Goal: Transaction & Acquisition: Purchase product/service

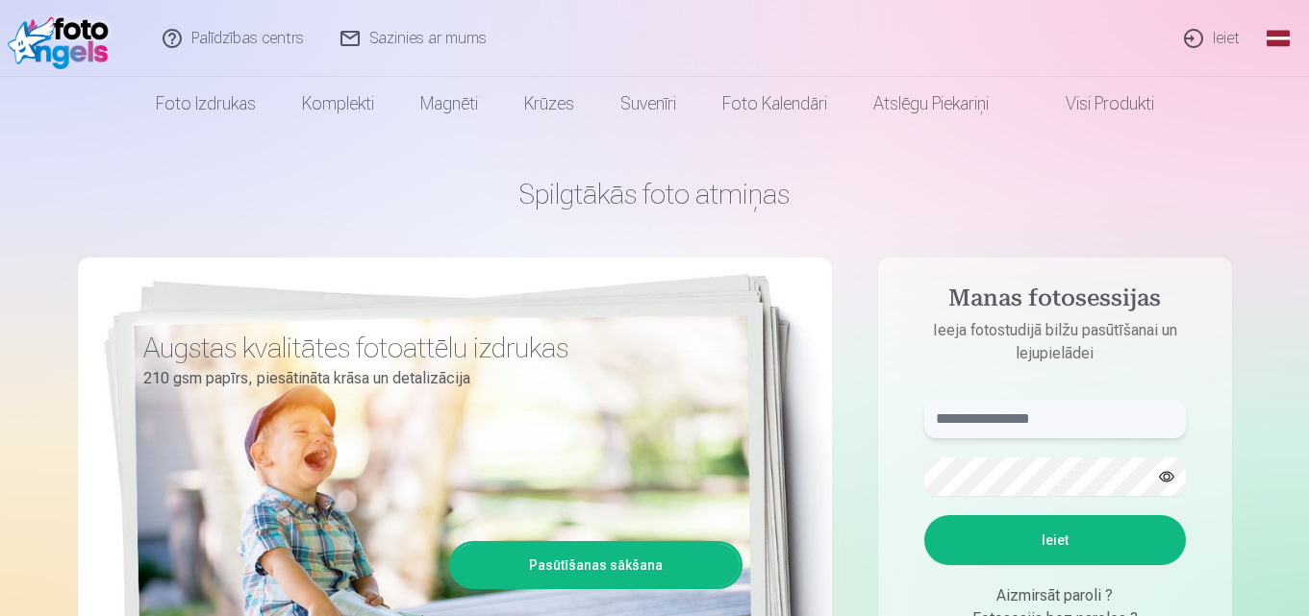
click at [1105, 432] on input "text" at bounding box center [1055, 419] width 262 height 38
type input "**********"
click at [995, 566] on form "**********" at bounding box center [1055, 542] width 300 height 285
click at [1011, 558] on button "Ieiet" at bounding box center [1055, 540] width 262 height 50
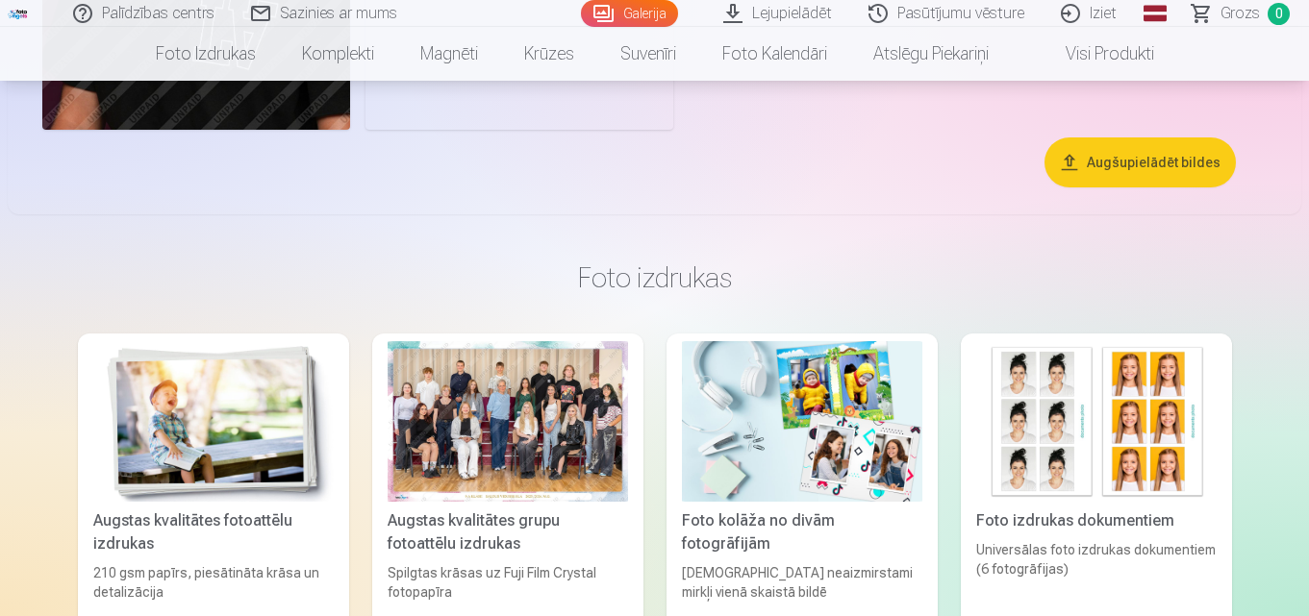
scroll to position [6731, 0]
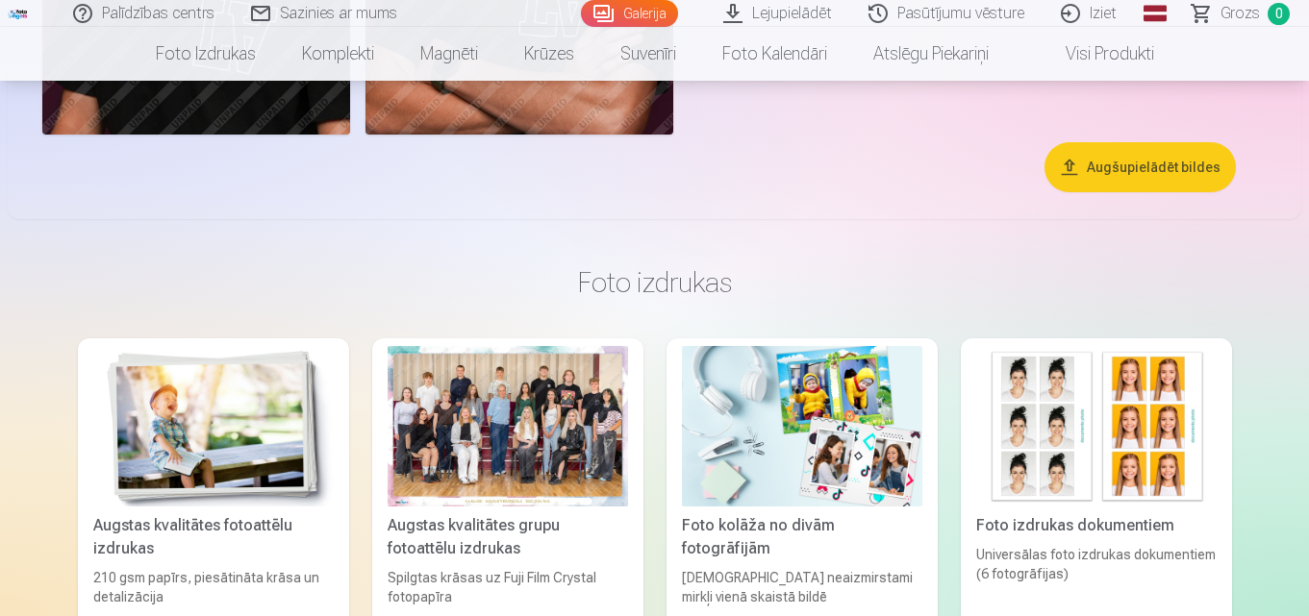
click at [516, 452] on div at bounding box center [508, 426] width 240 height 161
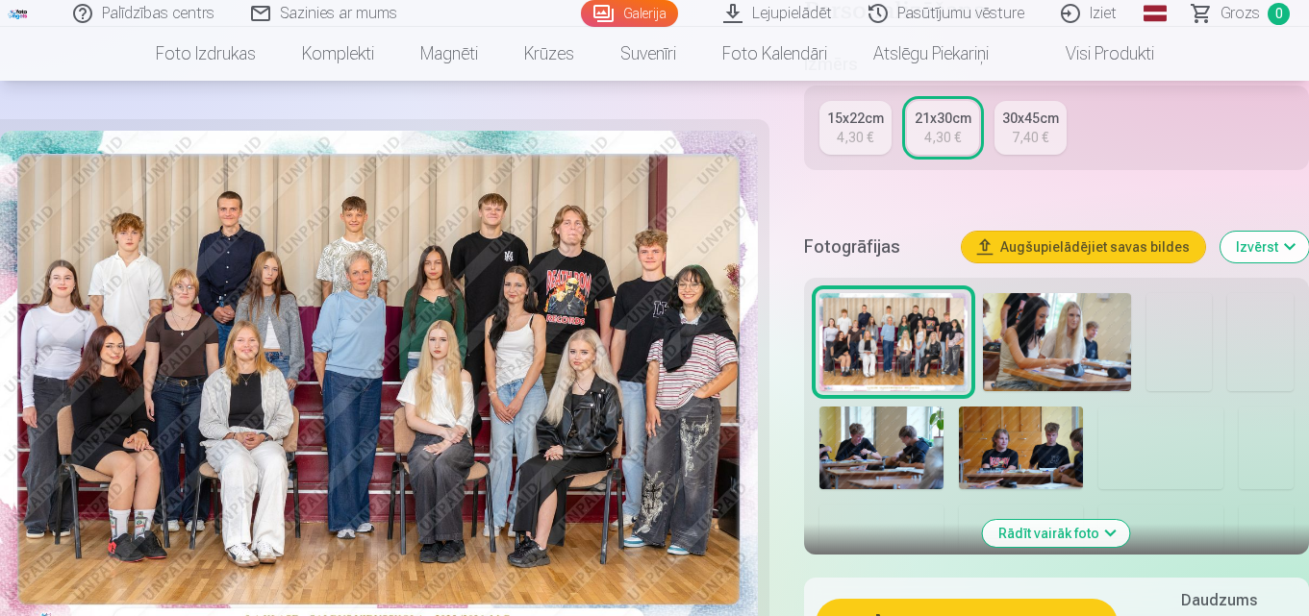
scroll to position [481, 0]
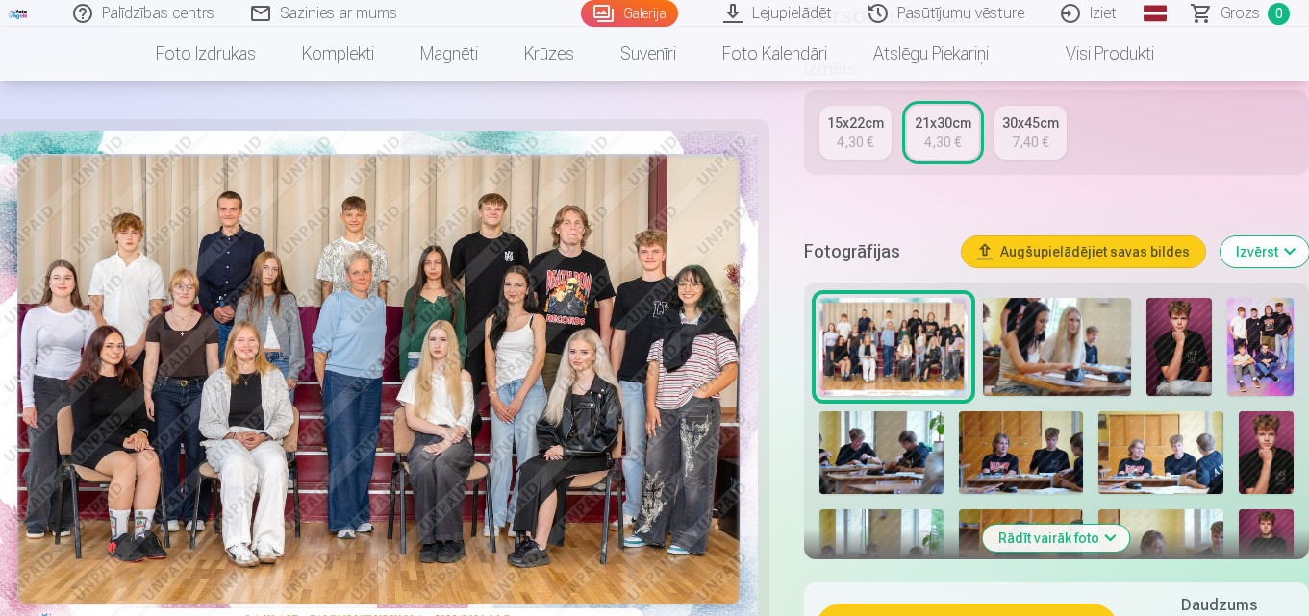
click at [854, 140] on div "4,30 €" at bounding box center [855, 142] width 37 height 19
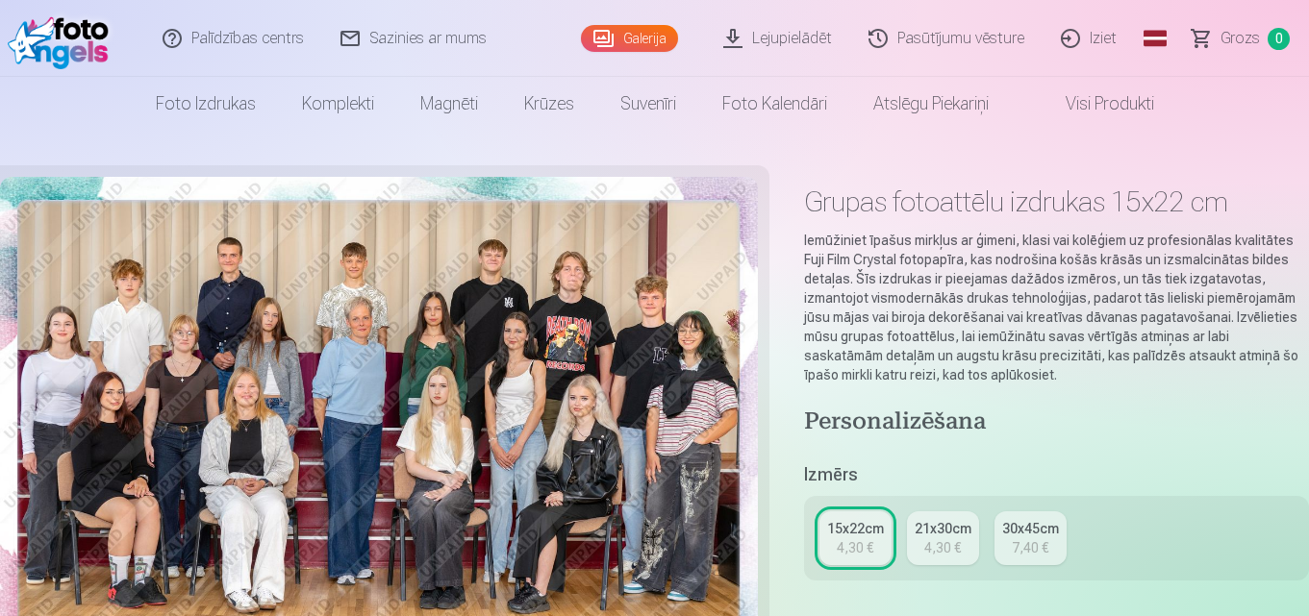
click at [946, 538] on div "21x30cm" at bounding box center [942, 528] width 57 height 19
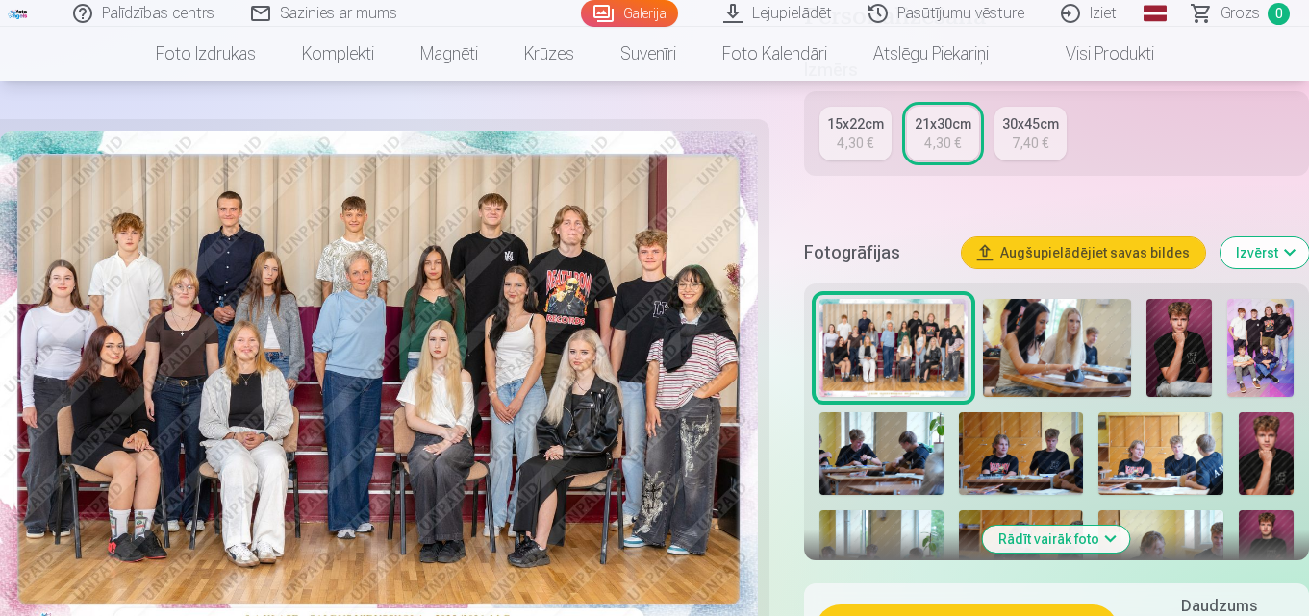
scroll to position [481, 0]
click at [846, 134] on div "4,30 €" at bounding box center [855, 142] width 37 height 19
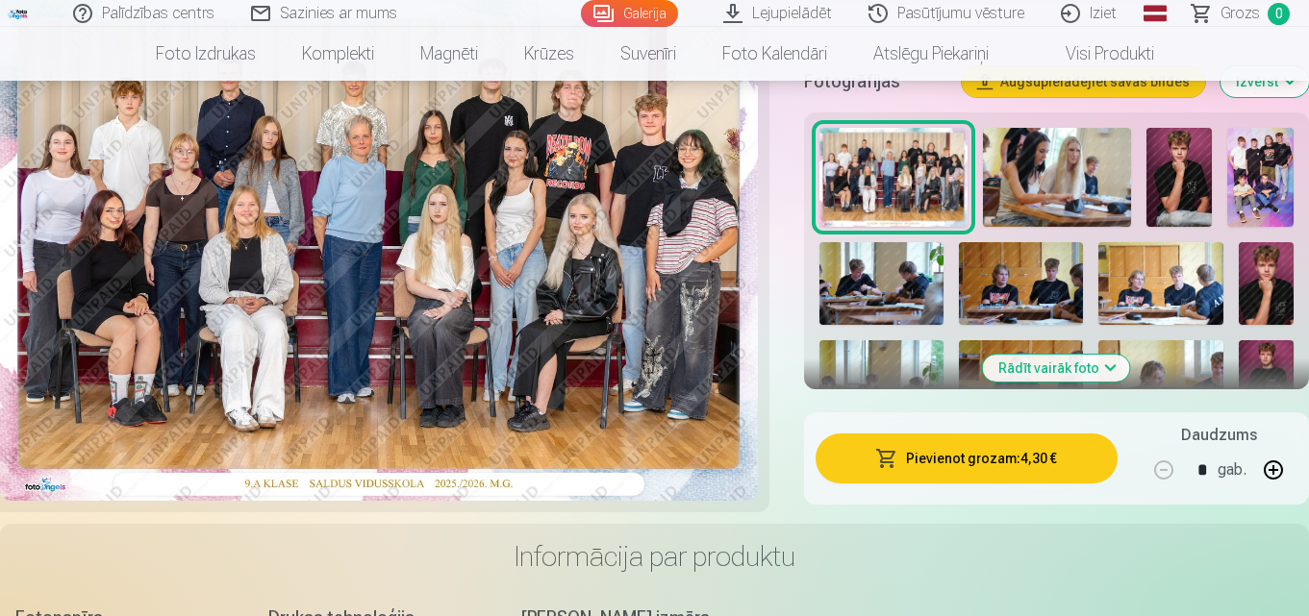
scroll to position [577, 0]
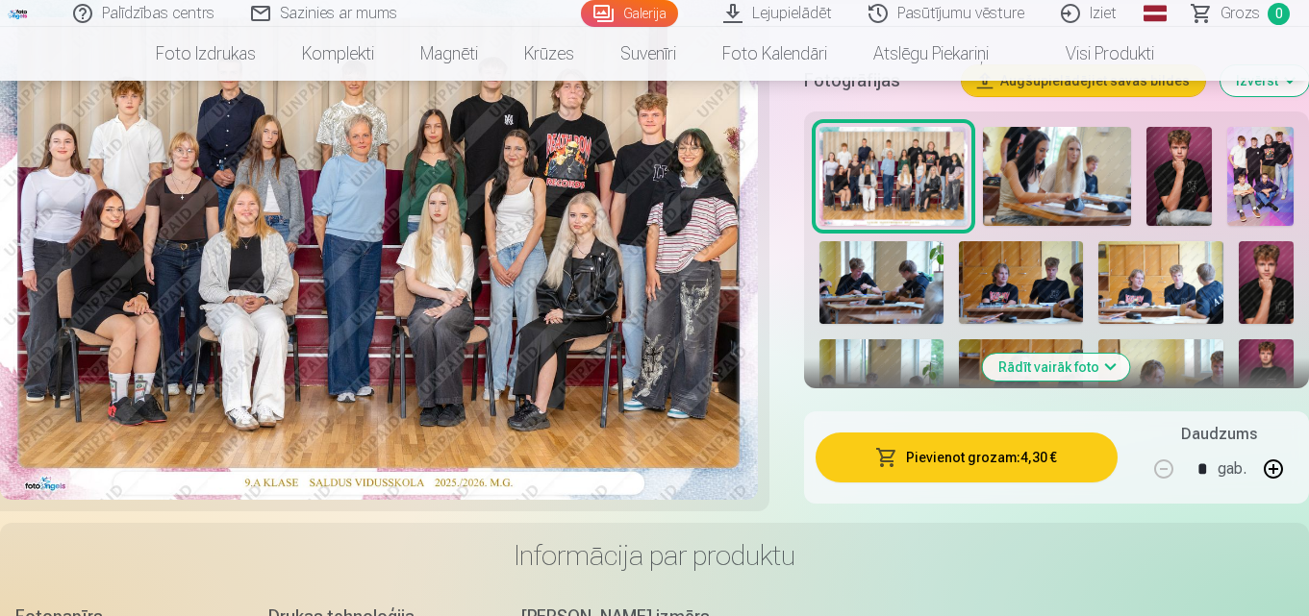
click at [973, 463] on button "Pievienot grozam : 4,30 €" at bounding box center [966, 458] width 302 height 50
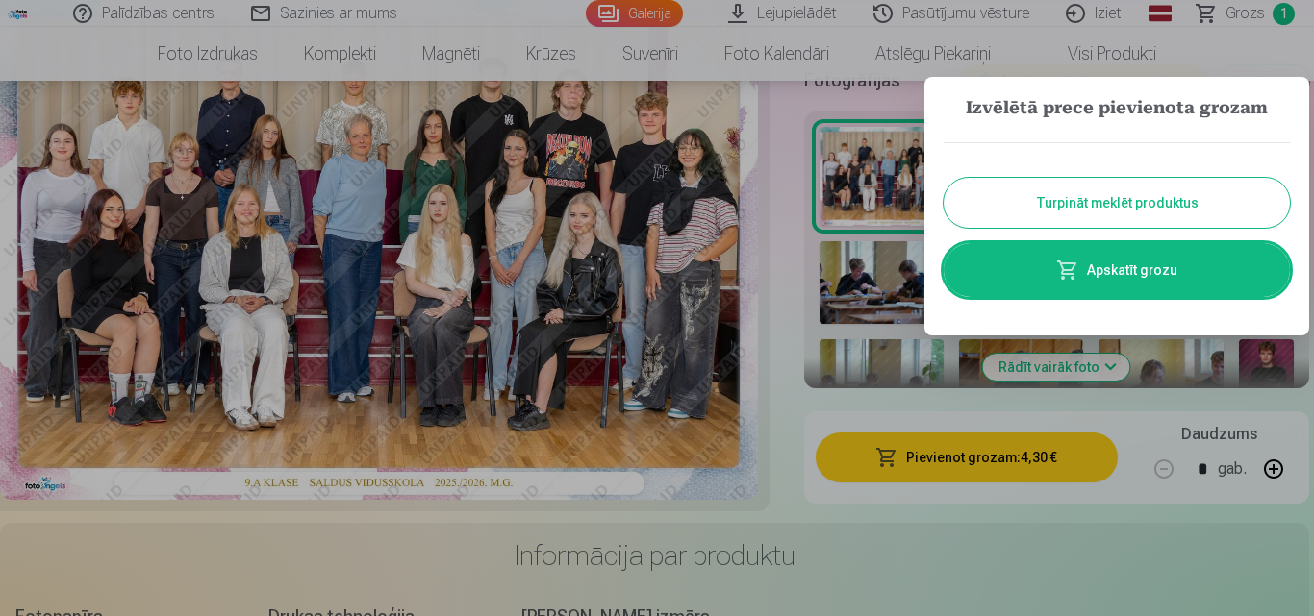
click at [1106, 201] on button "Turpināt meklēt produktus" at bounding box center [1116, 203] width 346 height 50
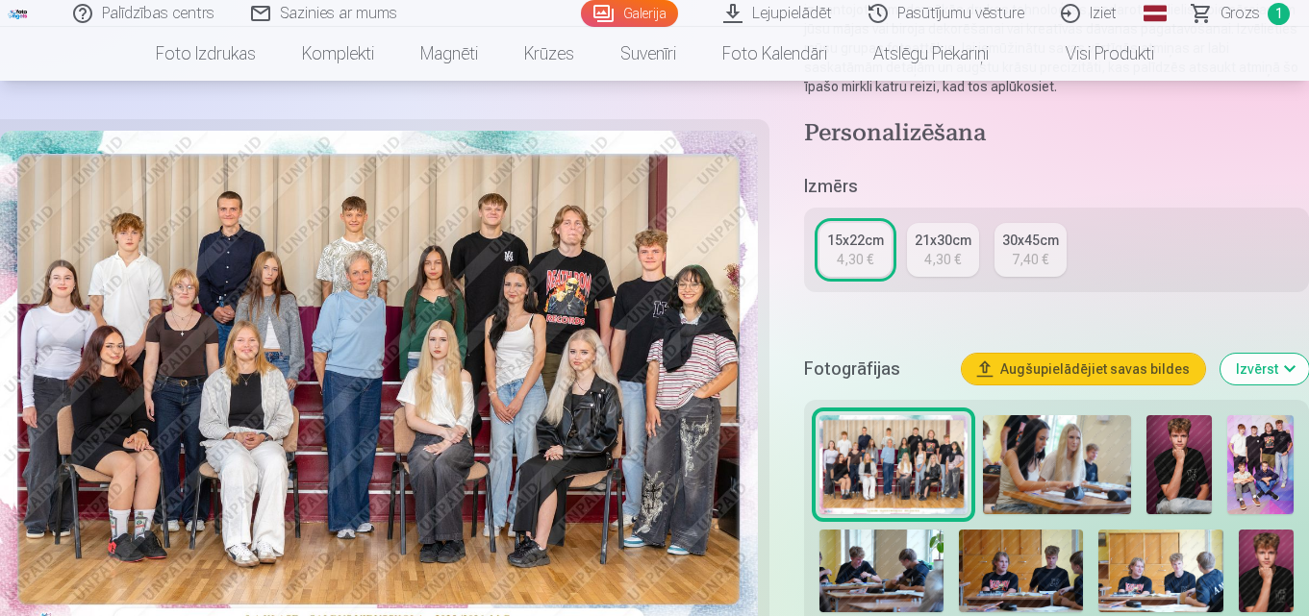
scroll to position [385, 0]
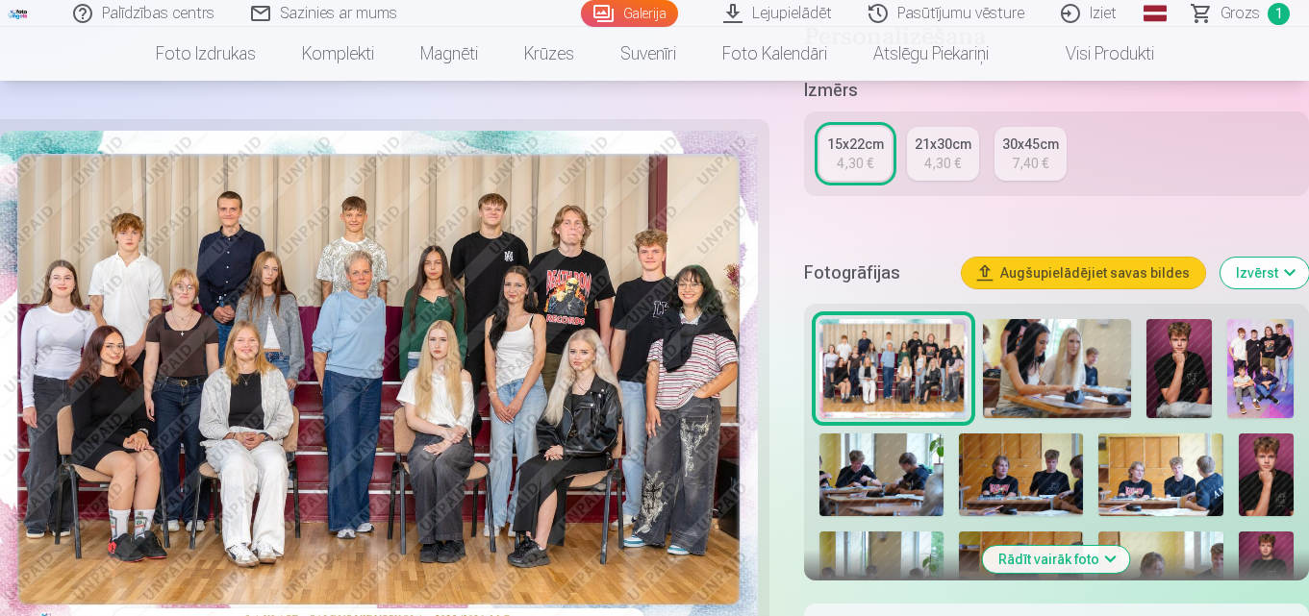
click at [1268, 372] on img at bounding box center [1260, 368] width 66 height 99
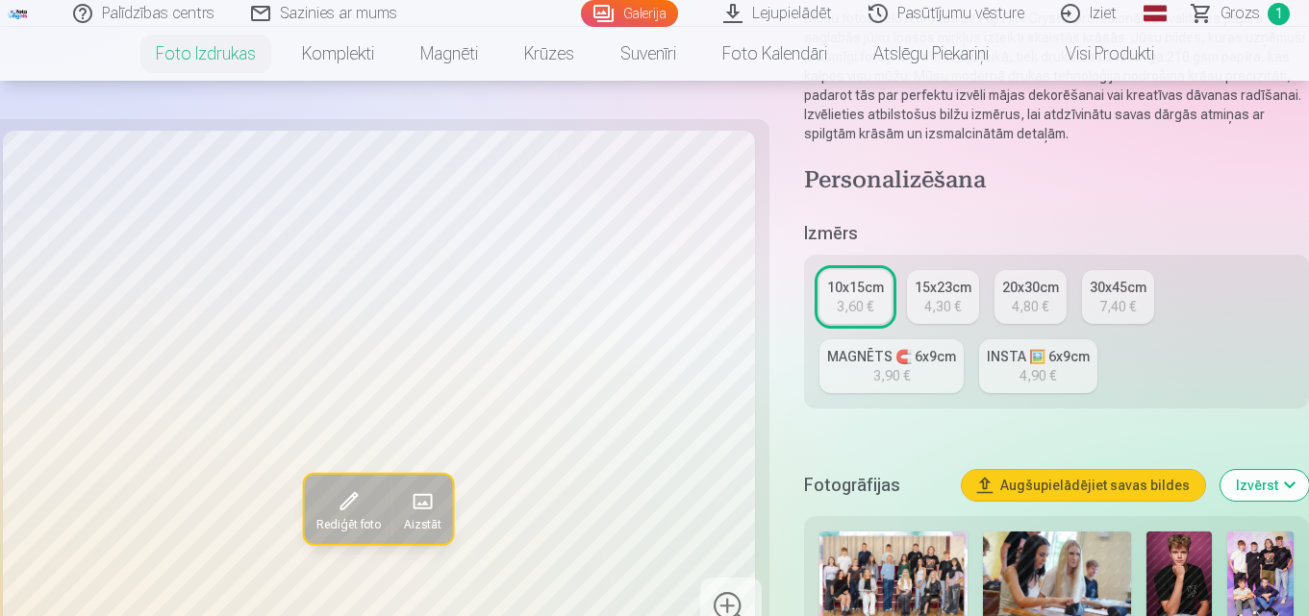
scroll to position [385, 0]
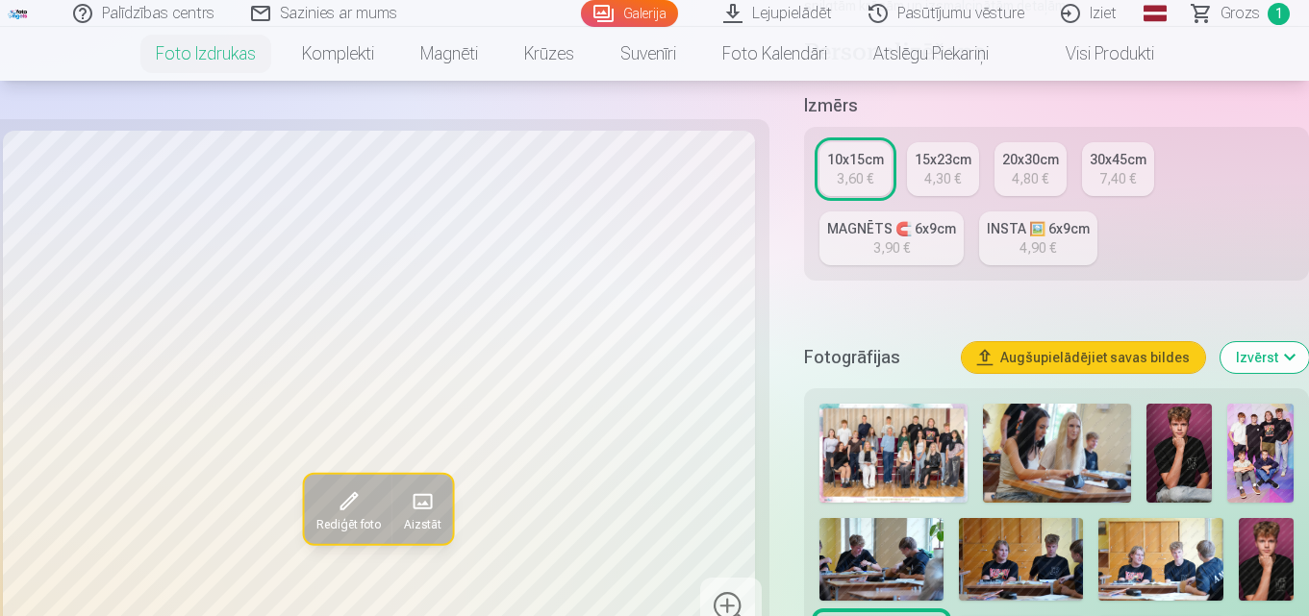
click at [1259, 444] on img at bounding box center [1260, 453] width 66 height 99
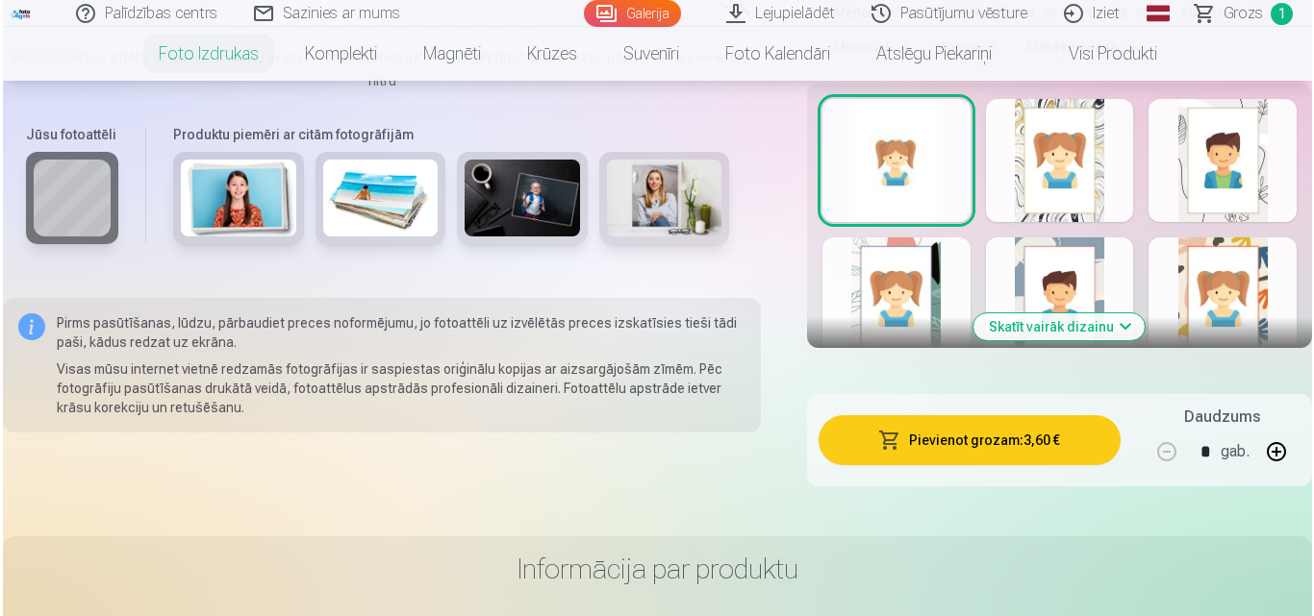
scroll to position [1250, 0]
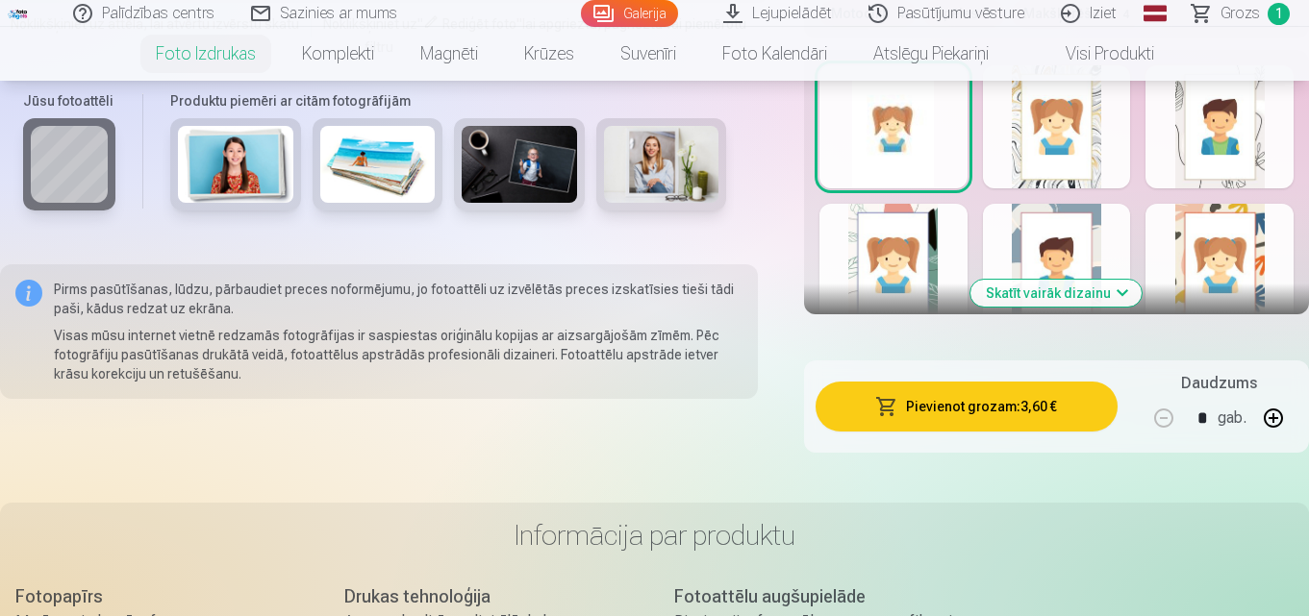
click at [968, 410] on button "Pievienot grozam : 3,60 €" at bounding box center [966, 407] width 302 height 50
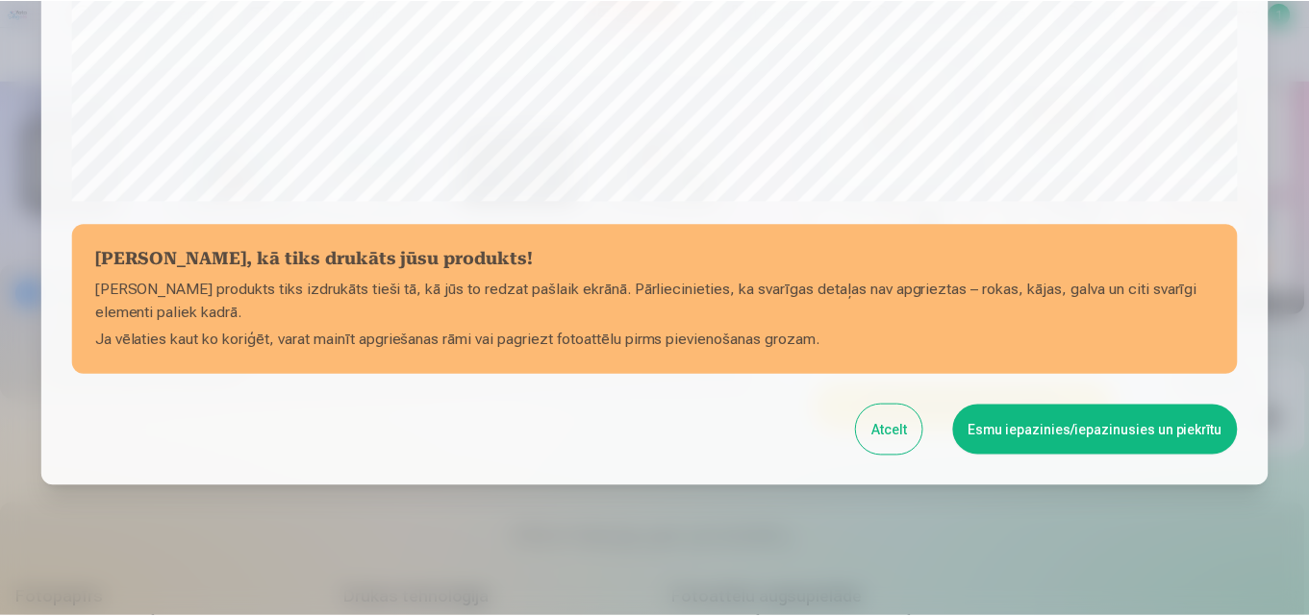
scroll to position [768, 0]
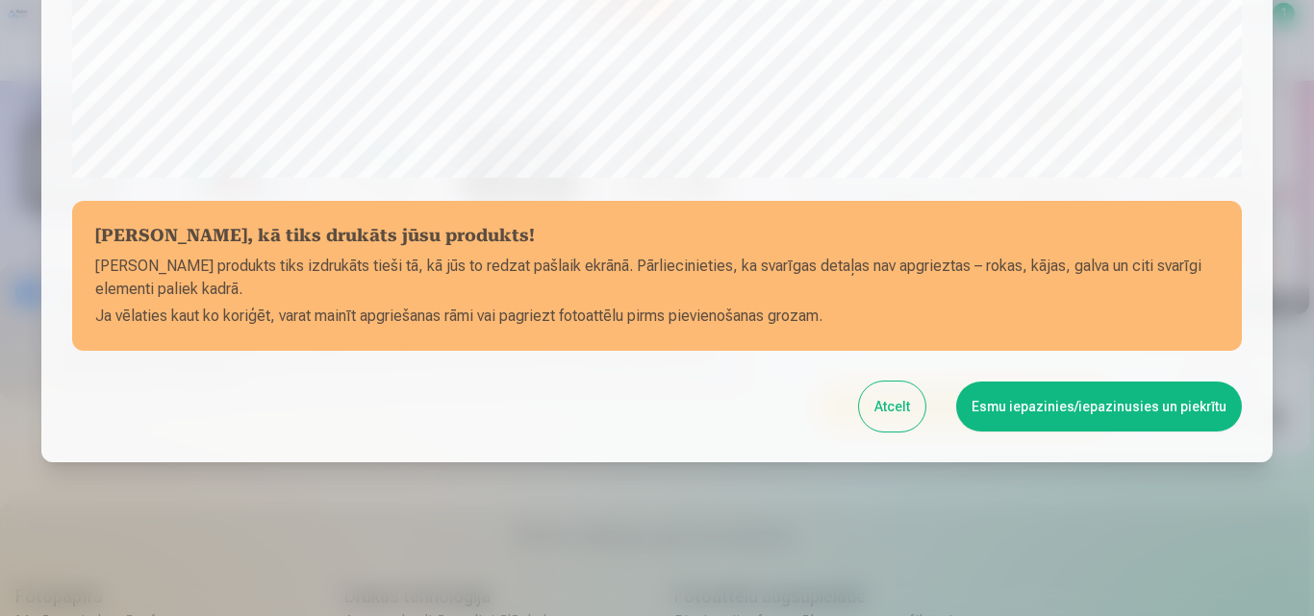
click at [1089, 409] on button "Esmu iepazinies/iepazinusies un piekrītu" at bounding box center [1099, 407] width 286 height 50
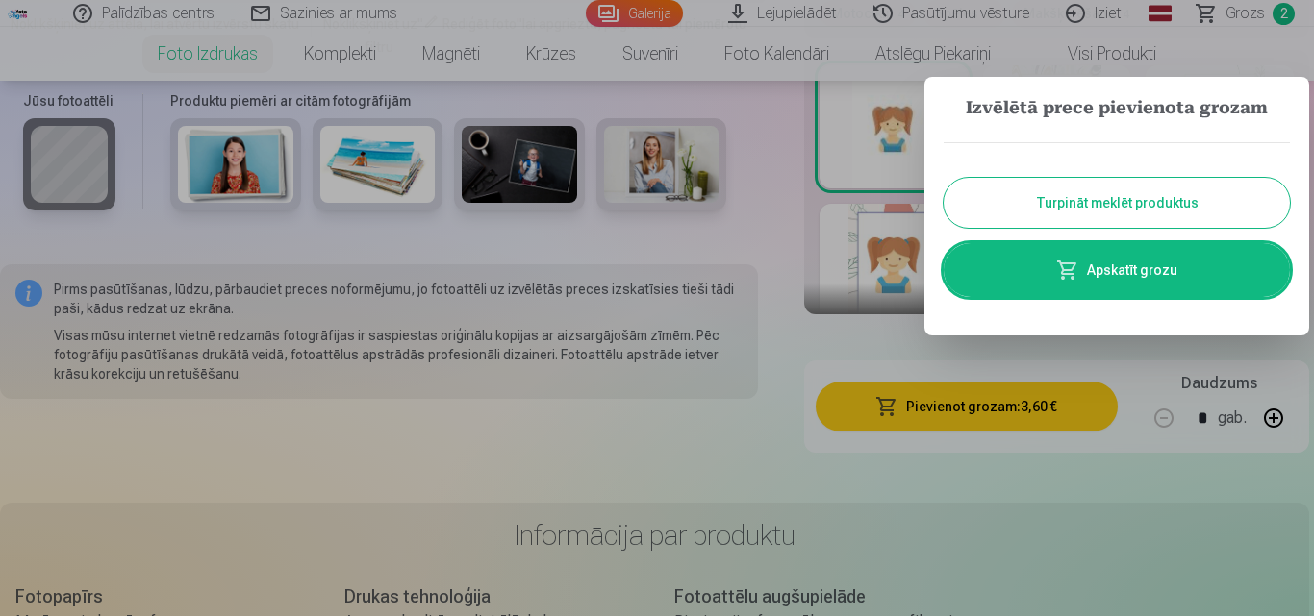
click at [1109, 201] on button "Turpināt meklēt produktus" at bounding box center [1116, 203] width 346 height 50
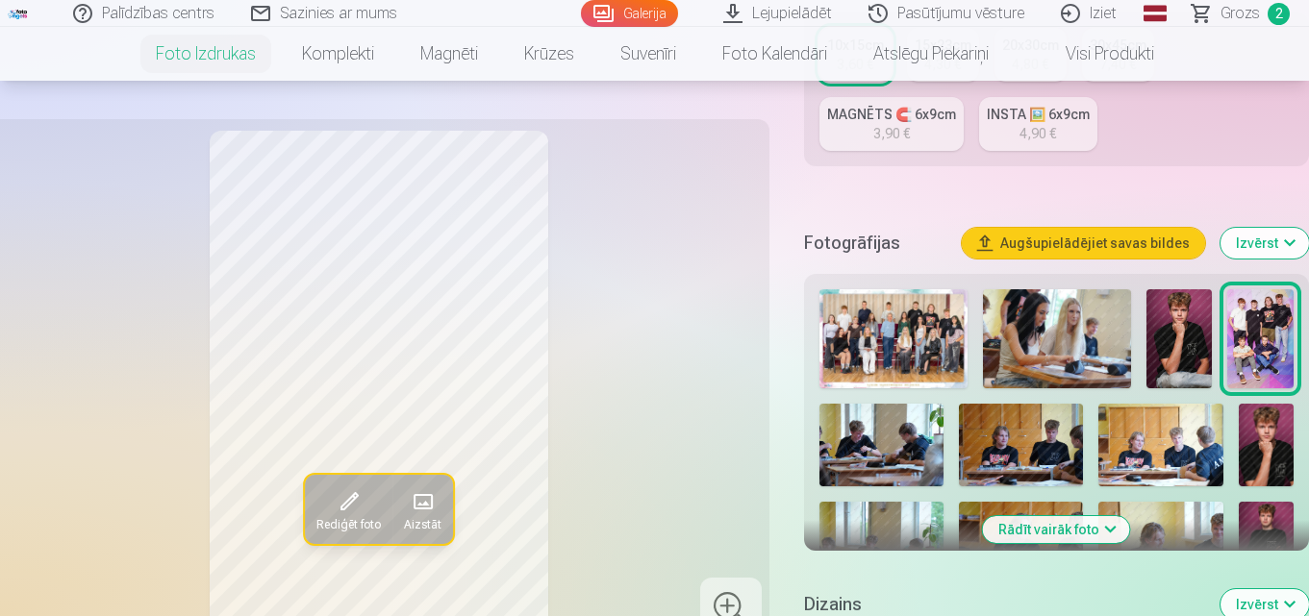
scroll to position [481, 0]
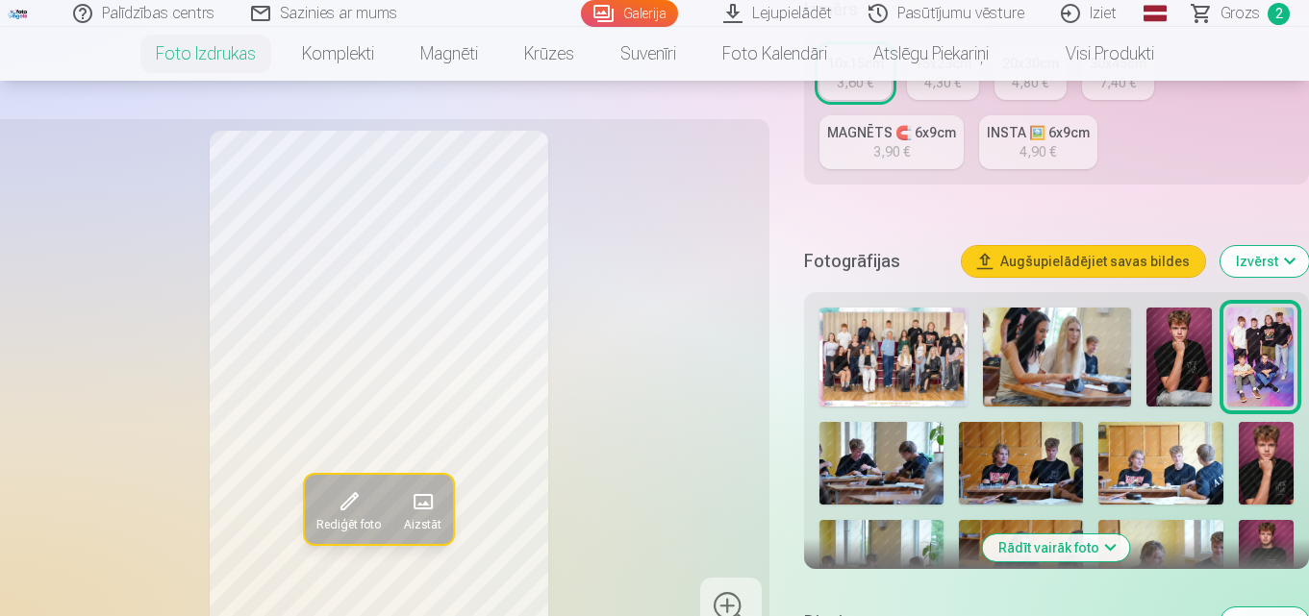
click at [1007, 470] on img at bounding box center [1021, 463] width 124 height 83
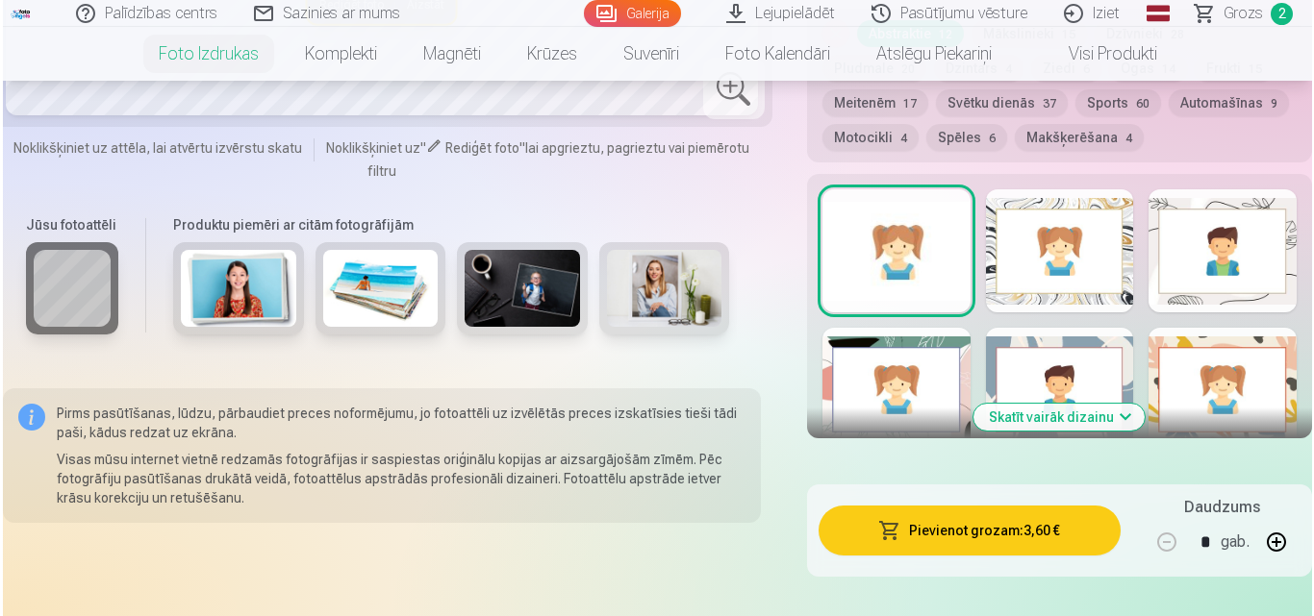
scroll to position [1154, 0]
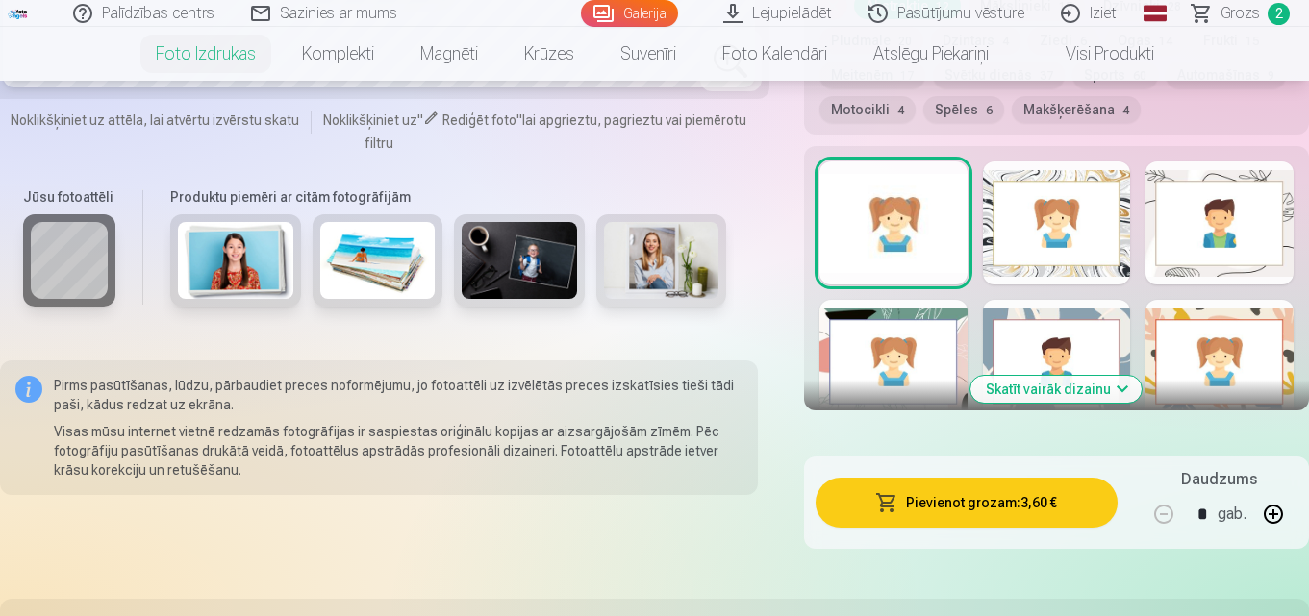
click at [982, 501] on button "Pievienot grozam : 3,60 €" at bounding box center [966, 503] width 302 height 50
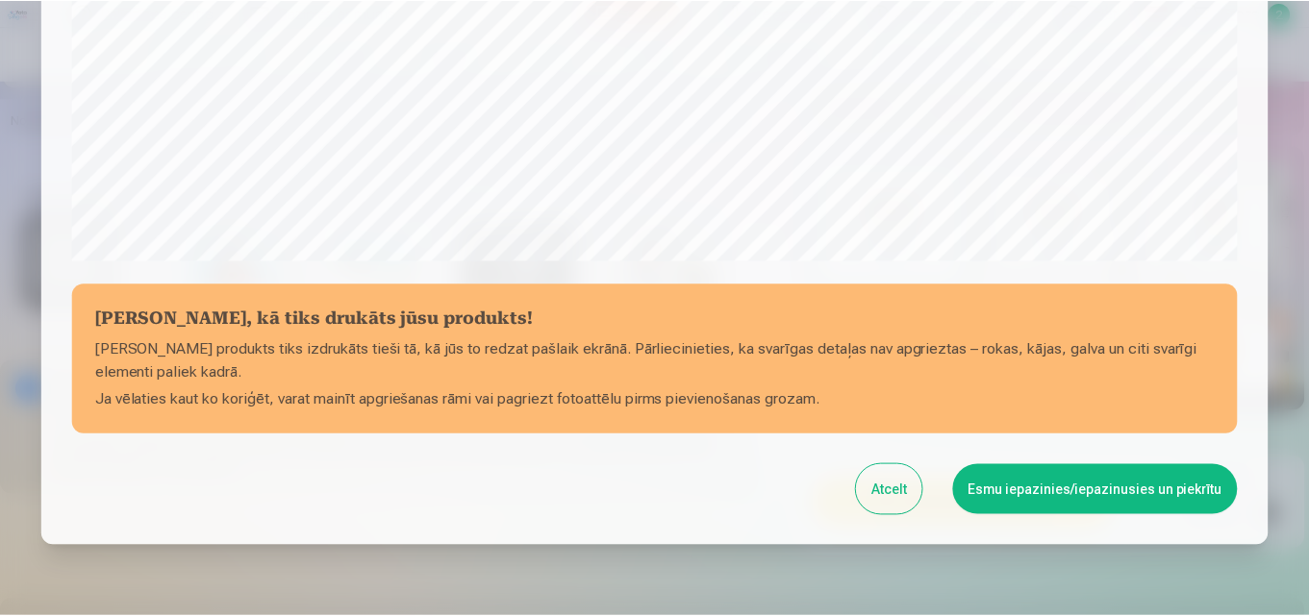
scroll to position [768, 0]
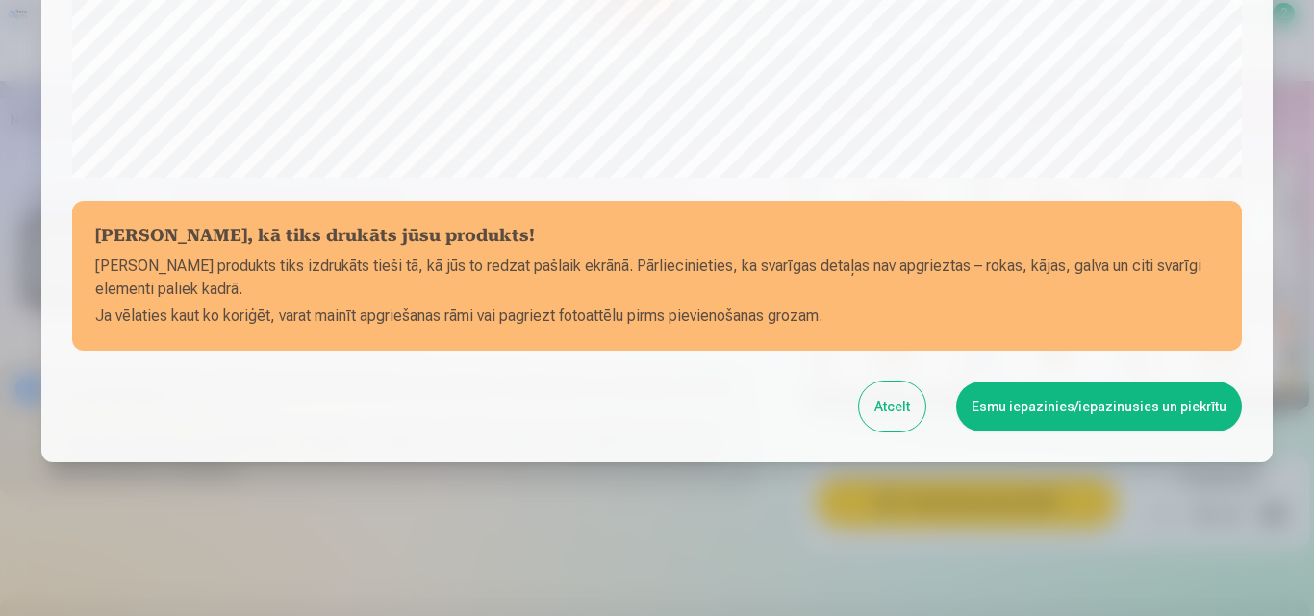
click at [1076, 401] on button "Esmu iepazinies/iepazinusies un piekrītu" at bounding box center [1099, 407] width 286 height 50
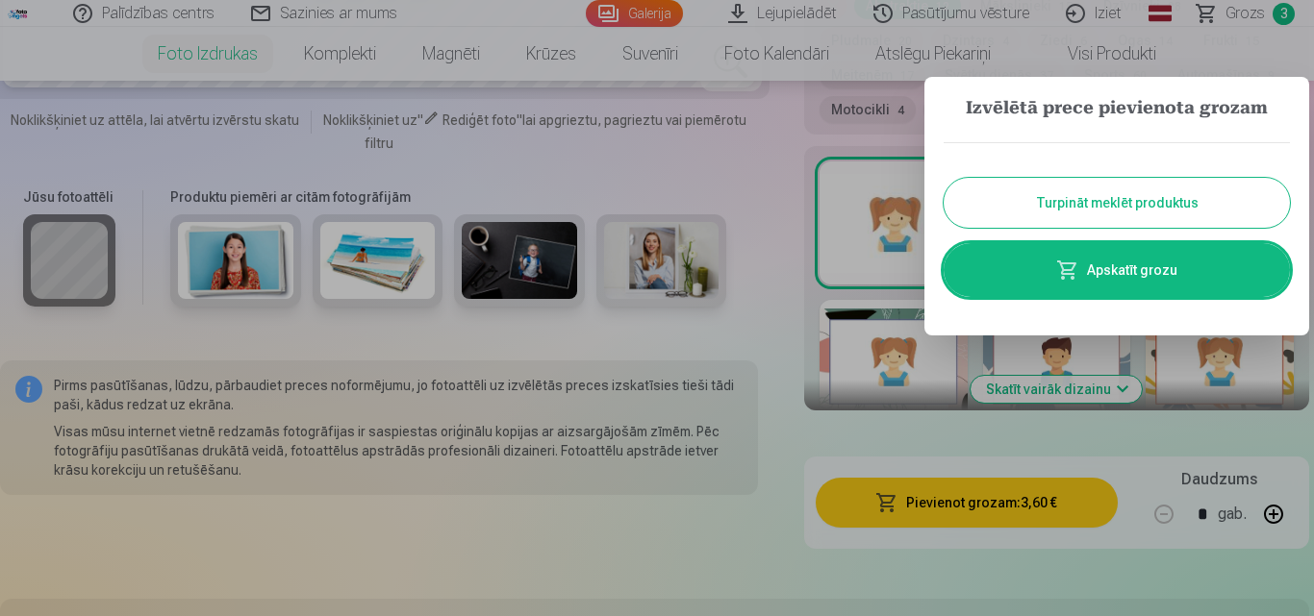
click at [1131, 195] on button "Turpināt meklēt produktus" at bounding box center [1116, 203] width 346 height 50
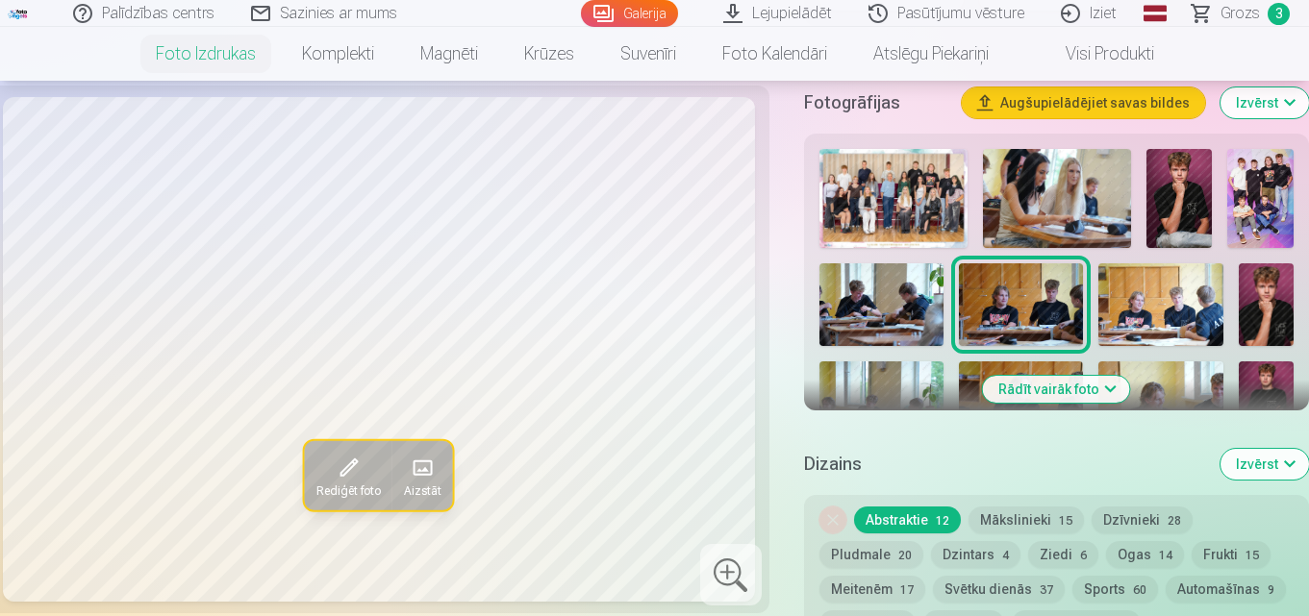
scroll to position [577, 0]
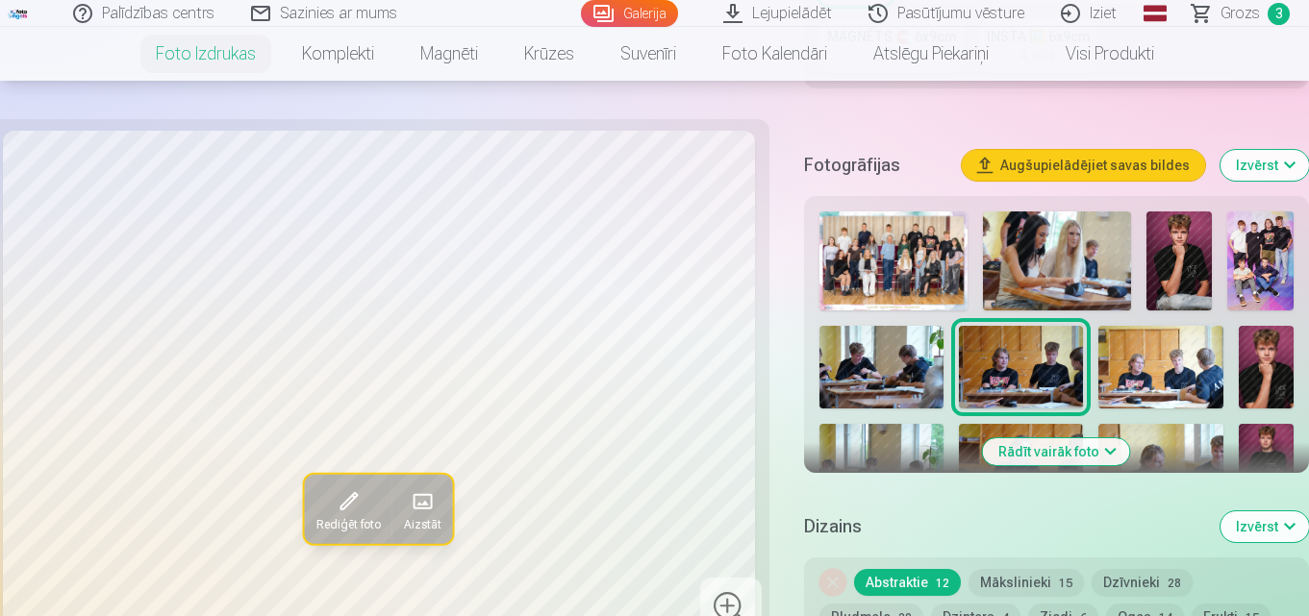
click at [1105, 448] on button "Rādīt vairāk foto" at bounding box center [1056, 451] width 147 height 27
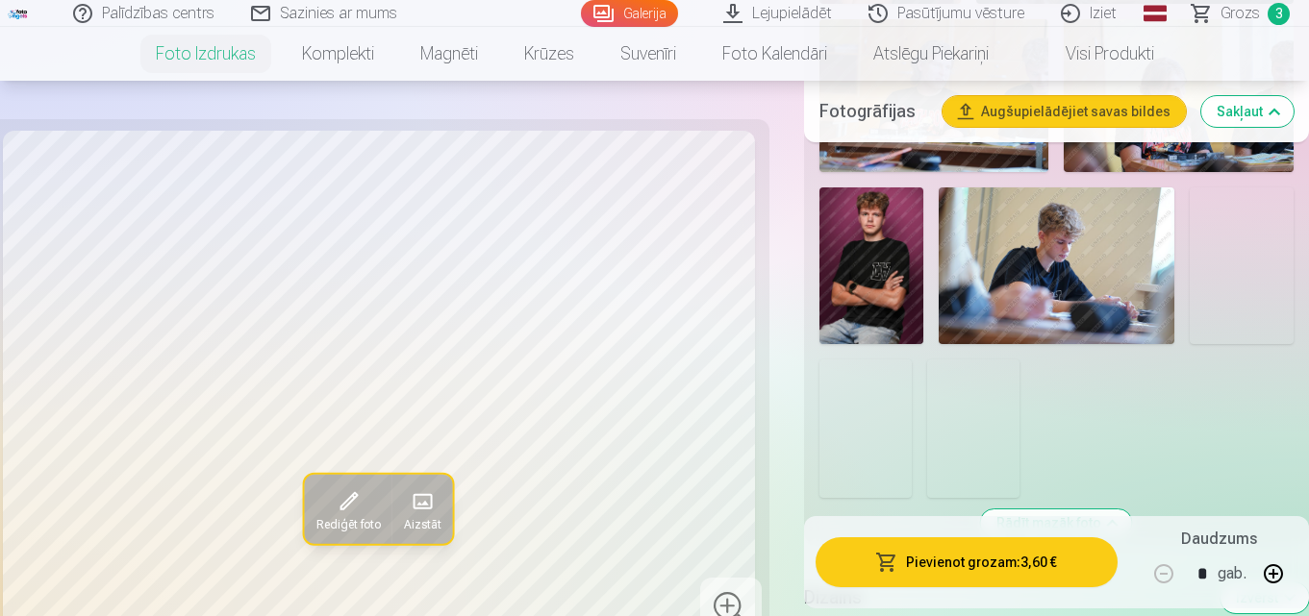
scroll to position [1539, 0]
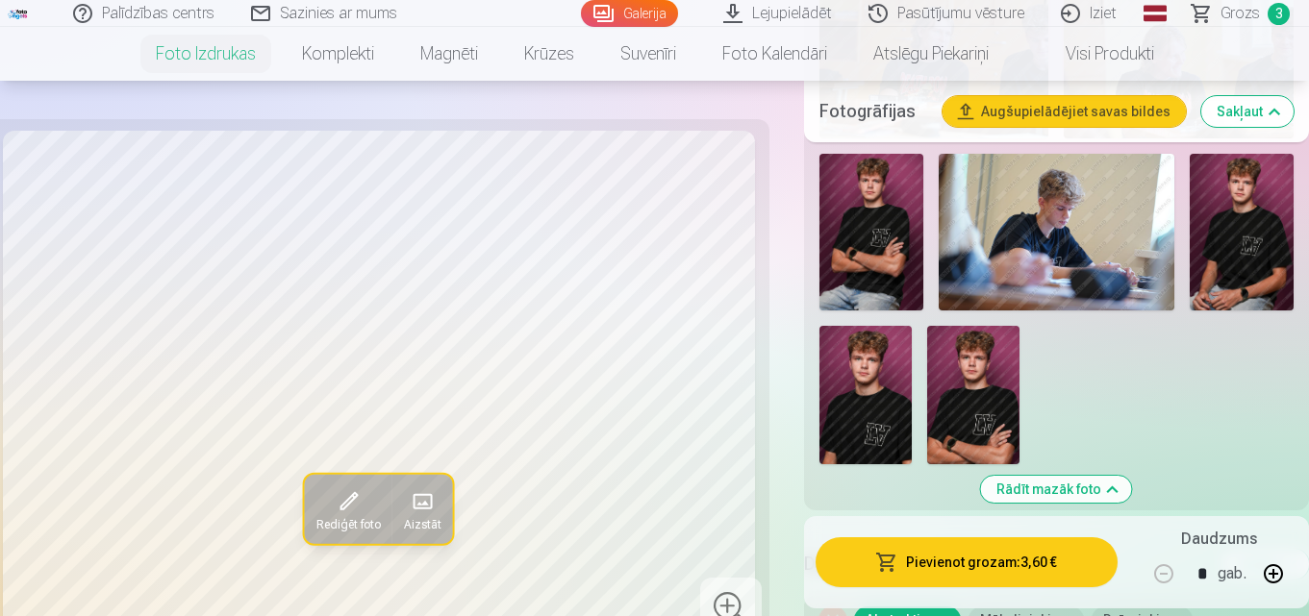
click at [965, 393] on img at bounding box center [973, 395] width 92 height 138
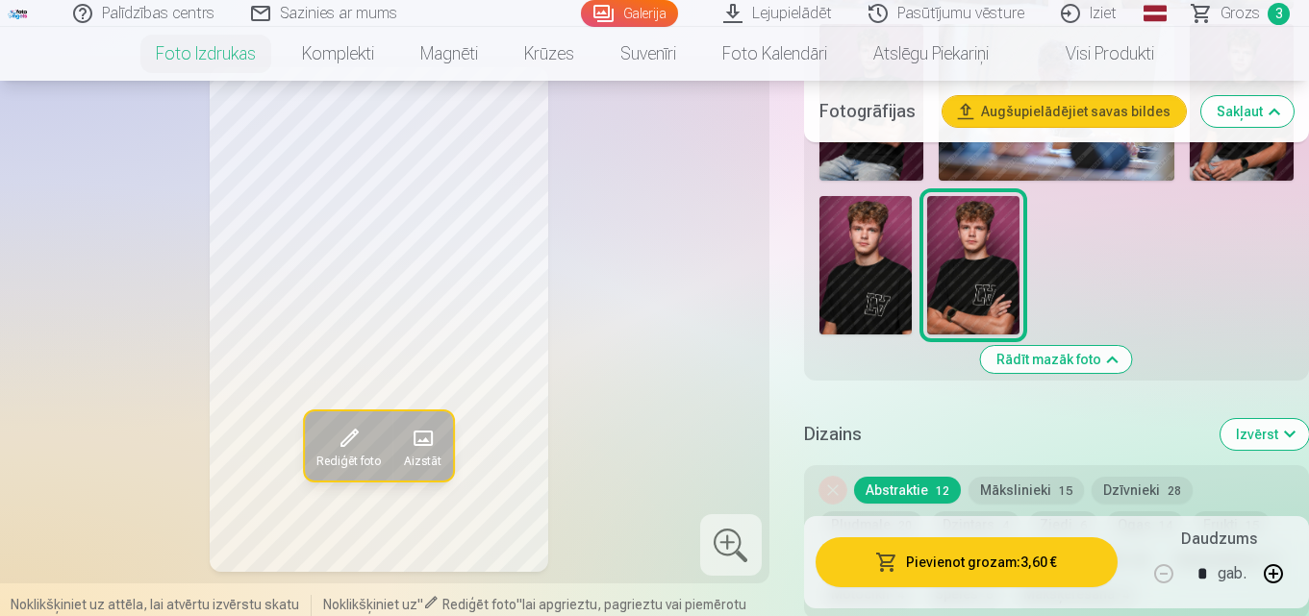
scroll to position [1635, 0]
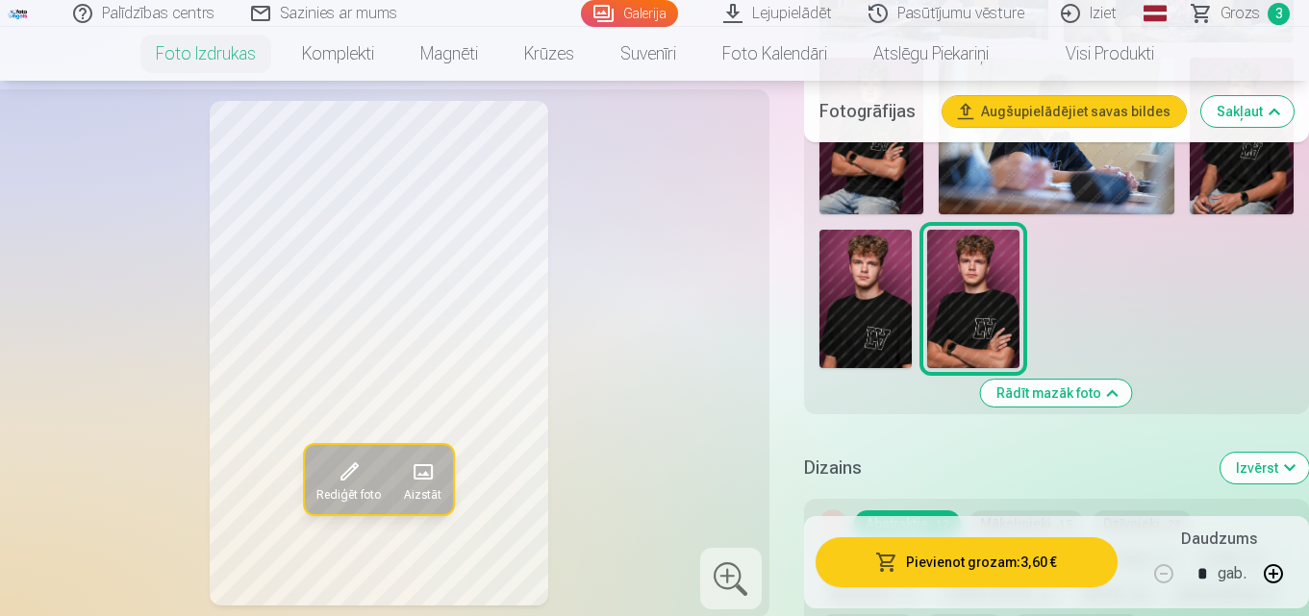
click at [863, 294] on img at bounding box center [865, 299] width 92 height 138
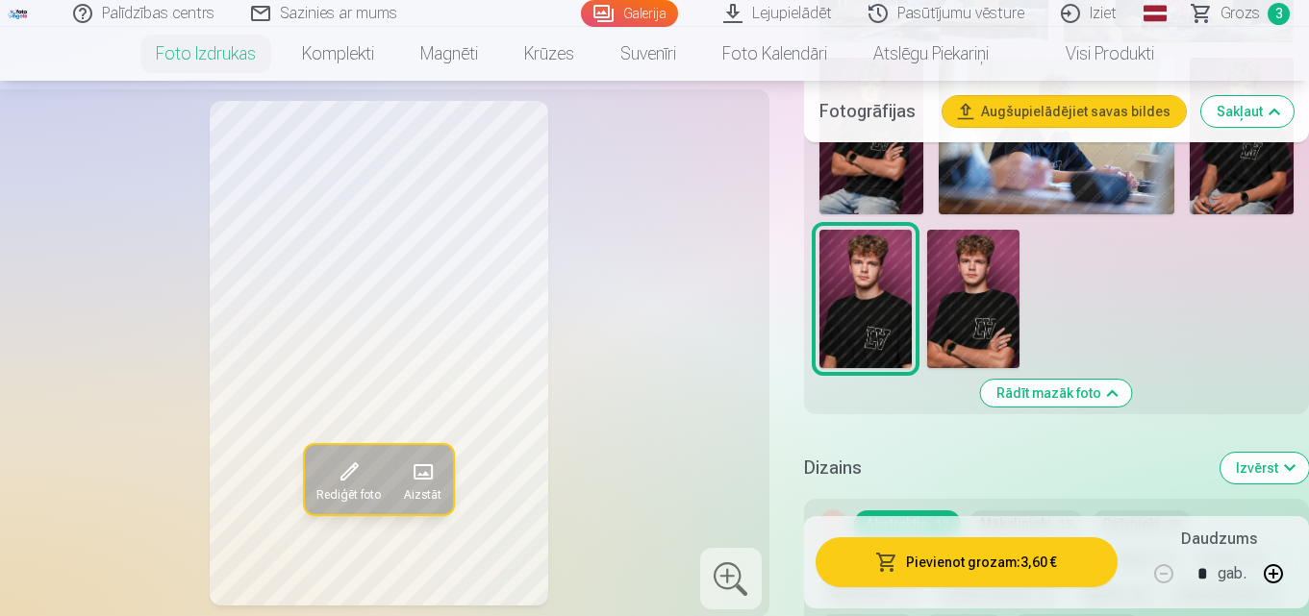
scroll to position [1731, 0]
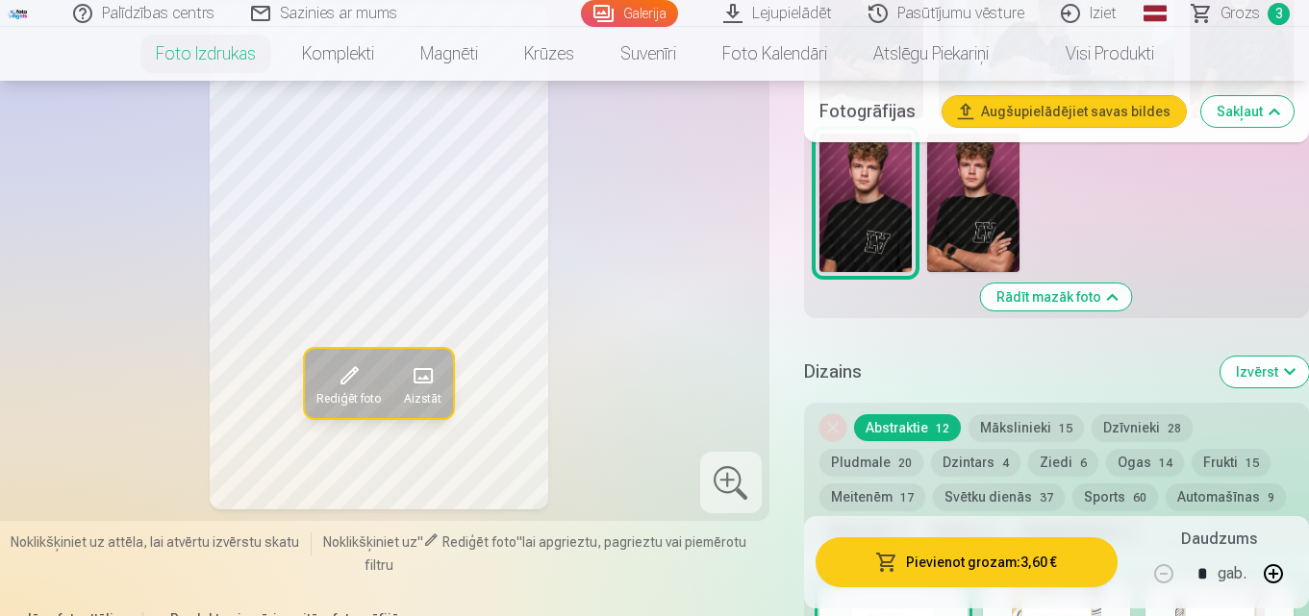
click at [993, 208] on img at bounding box center [973, 203] width 92 height 138
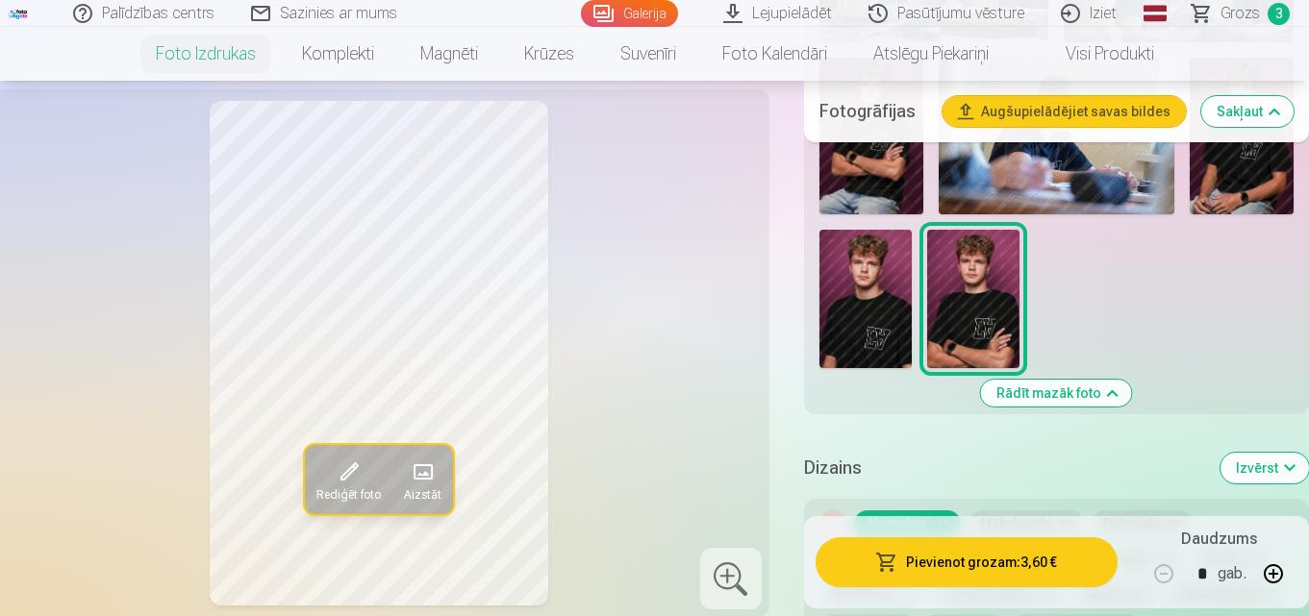
click at [875, 310] on img at bounding box center [865, 299] width 92 height 138
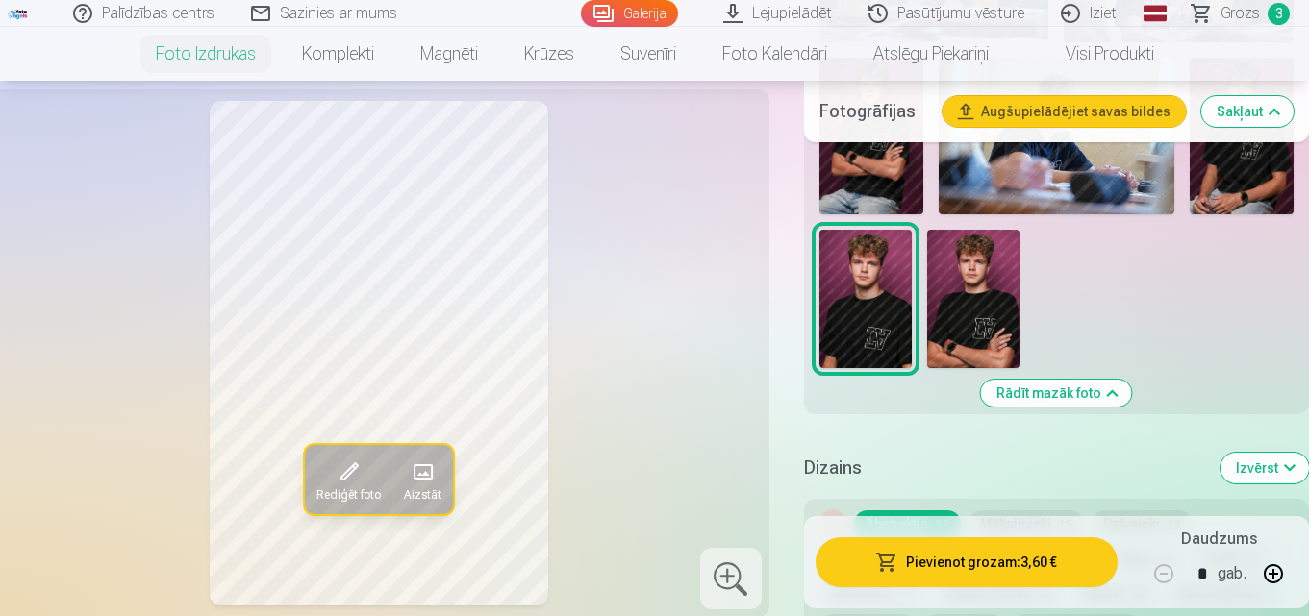
click at [872, 170] on img at bounding box center [871, 136] width 105 height 157
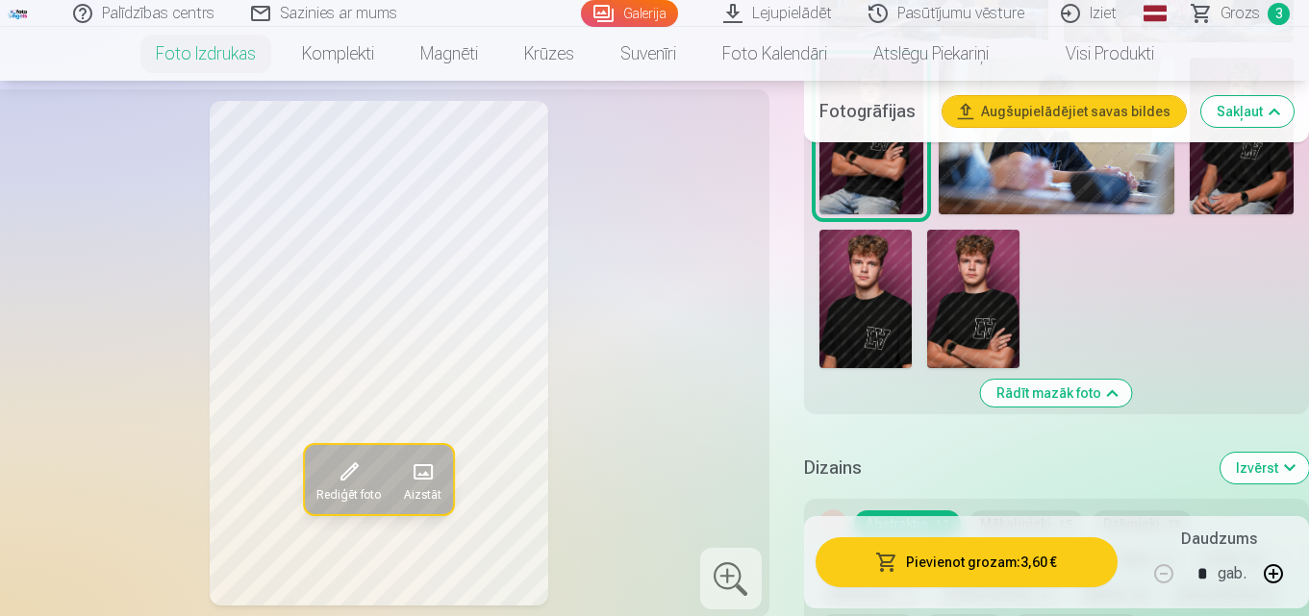
click at [964, 293] on img at bounding box center [973, 299] width 92 height 138
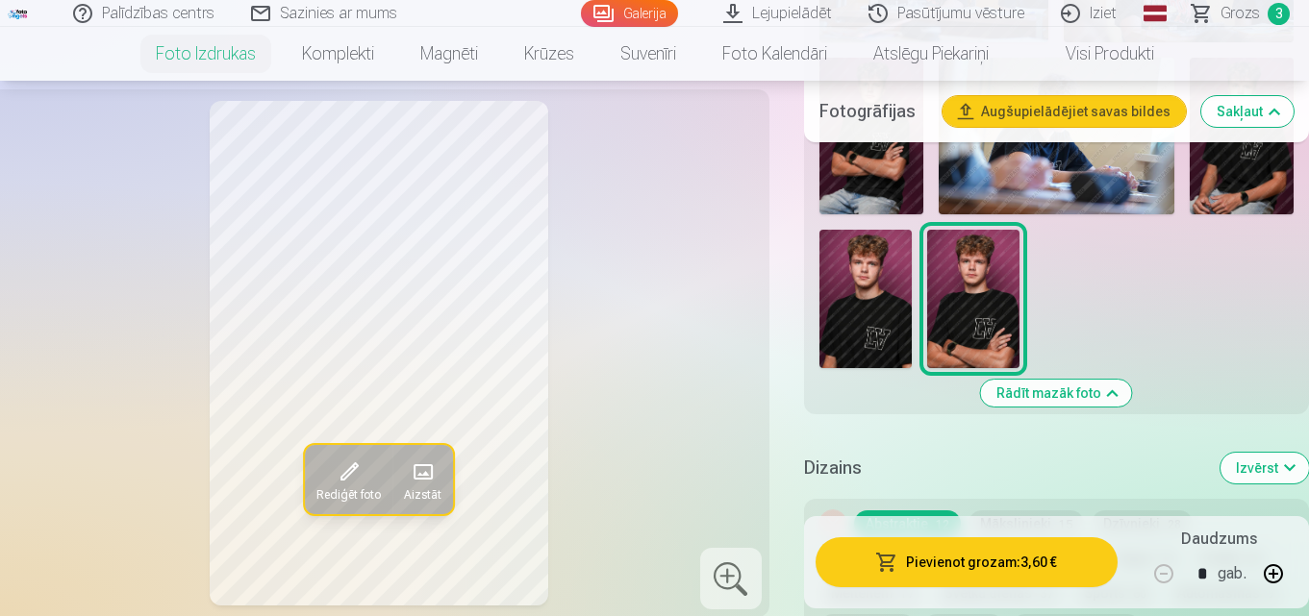
click at [880, 170] on img at bounding box center [871, 136] width 105 height 157
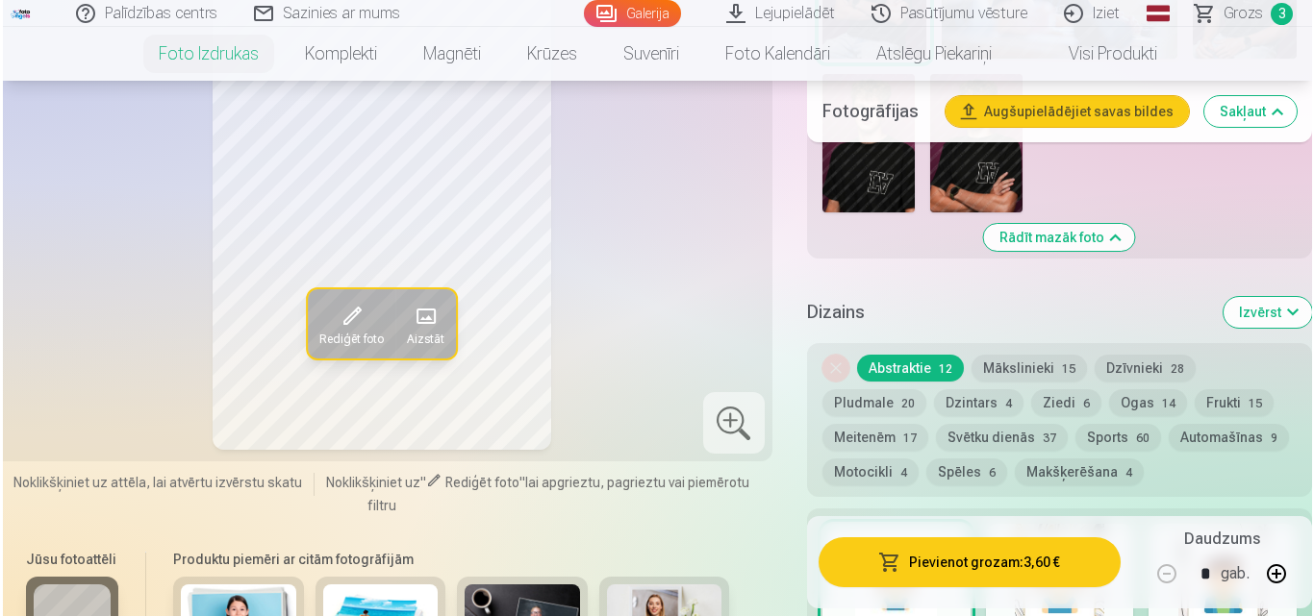
scroll to position [1827, 0]
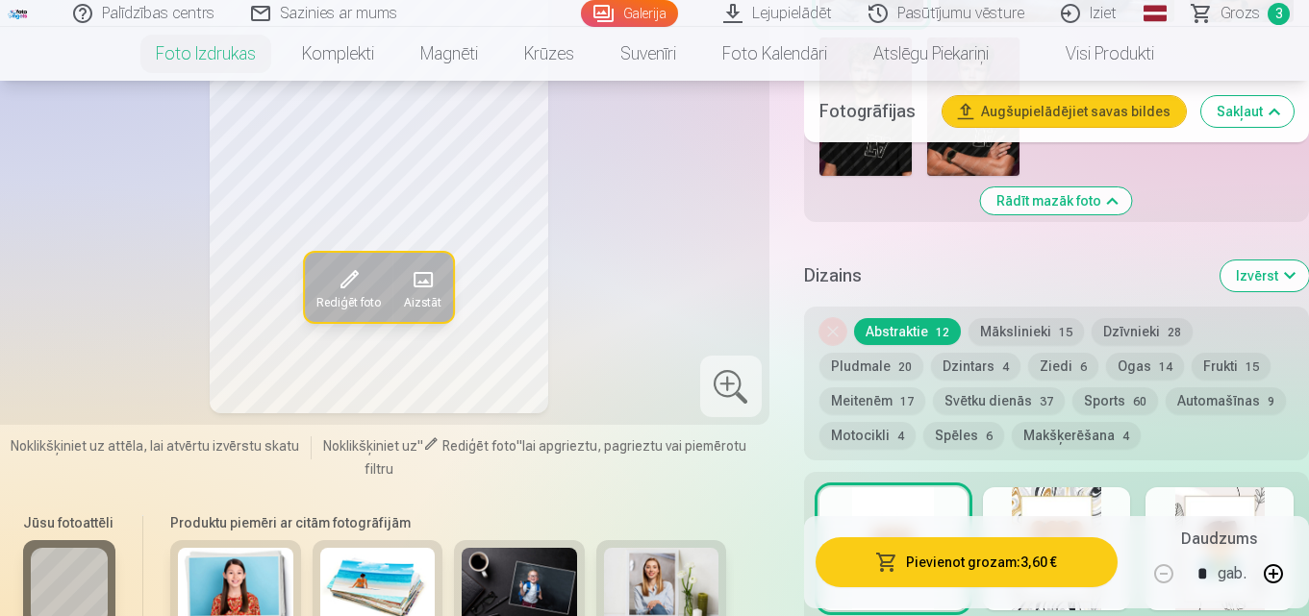
click at [1000, 562] on button "Pievienot grozam : 3,60 €" at bounding box center [966, 563] width 302 height 50
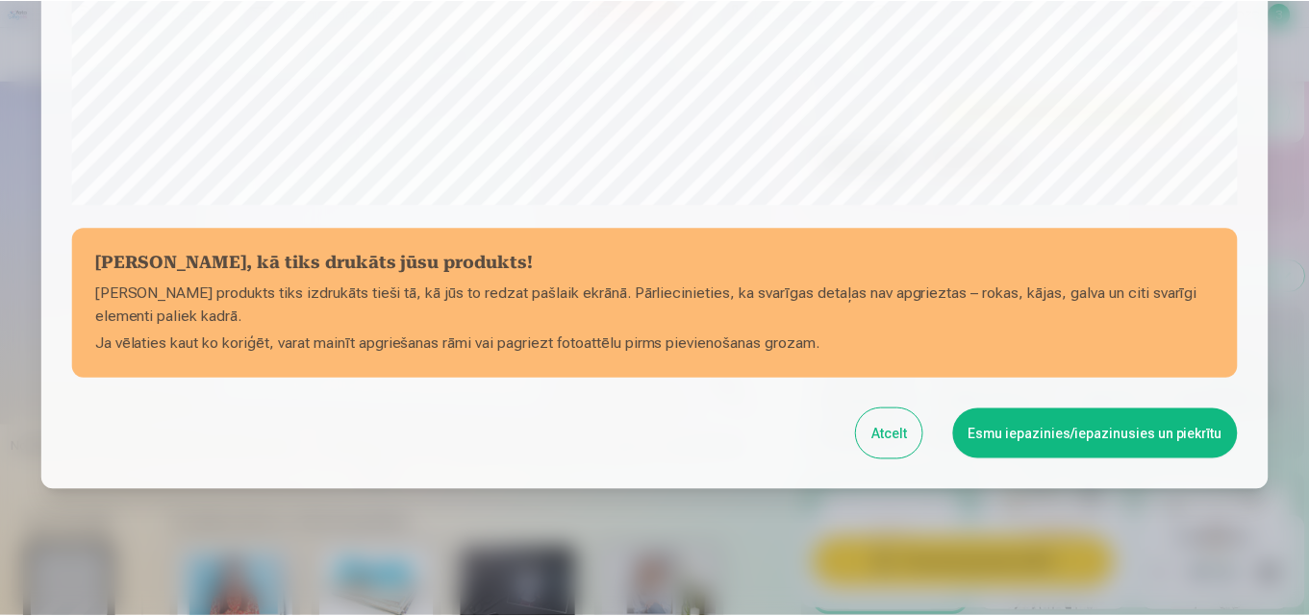
scroll to position [768, 0]
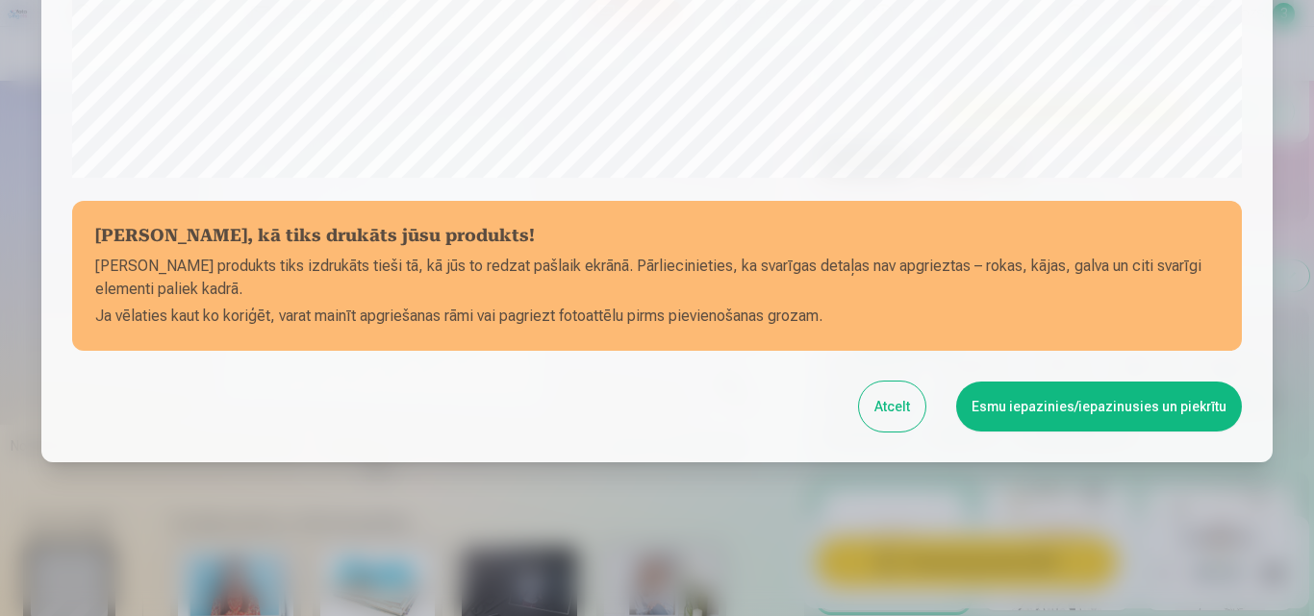
click at [1106, 403] on button "Esmu iepazinies/iepazinusies un piekrītu" at bounding box center [1099, 407] width 286 height 50
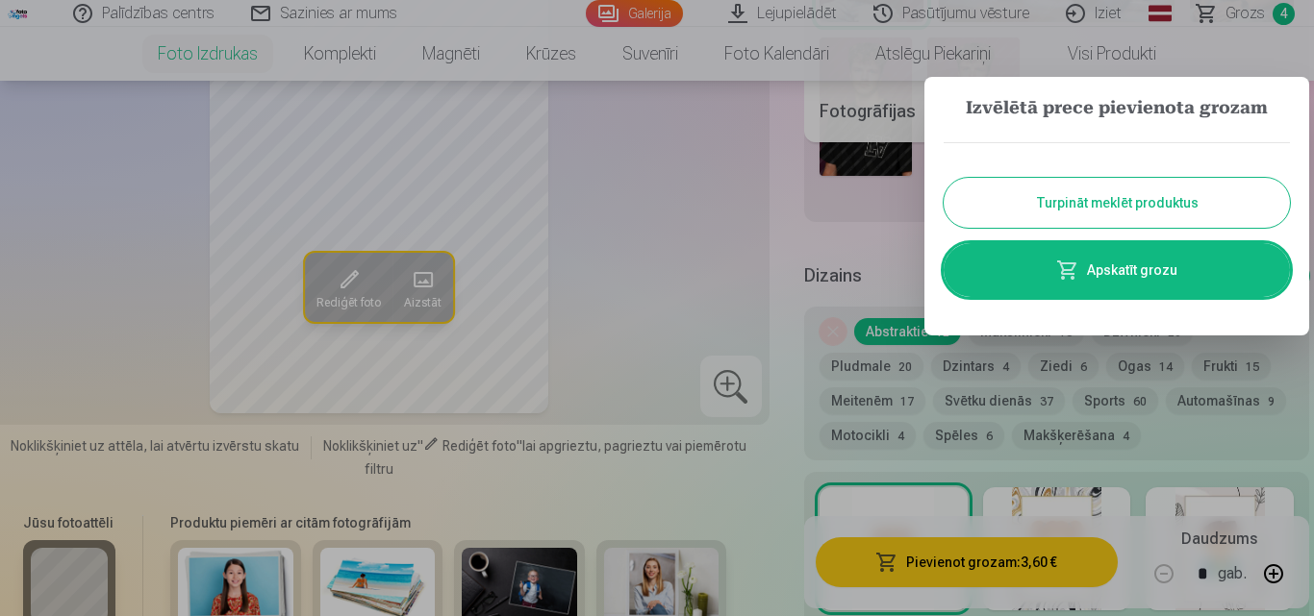
click at [1115, 200] on button "Turpināt meklēt produktus" at bounding box center [1116, 203] width 346 height 50
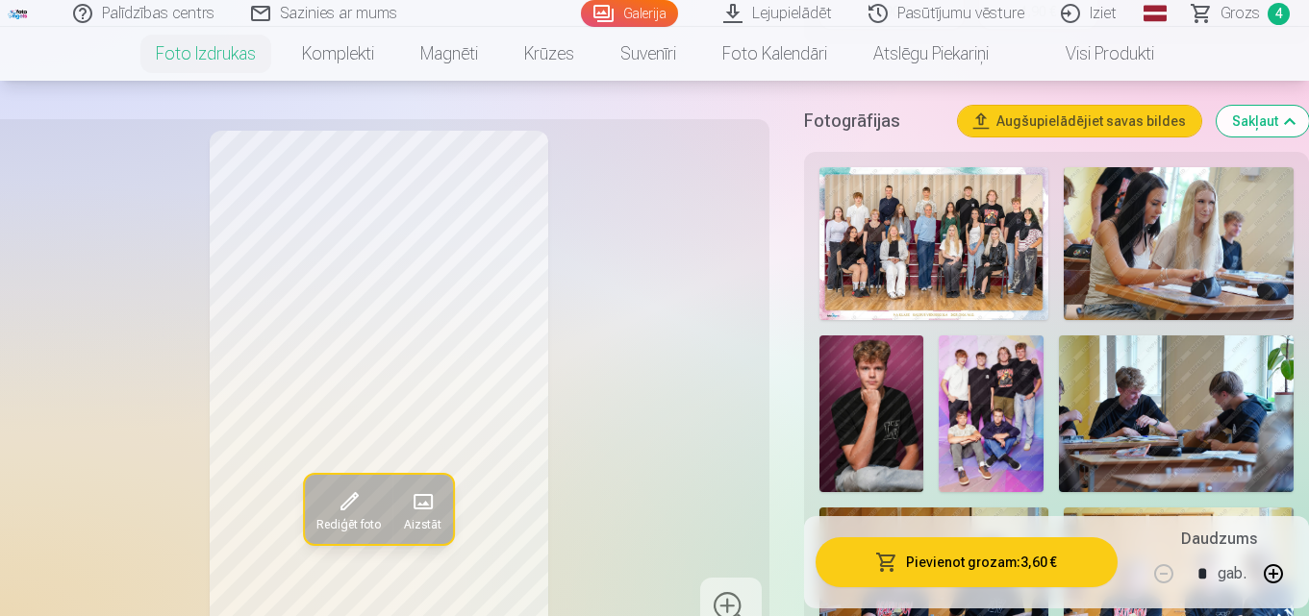
scroll to position [577, 0]
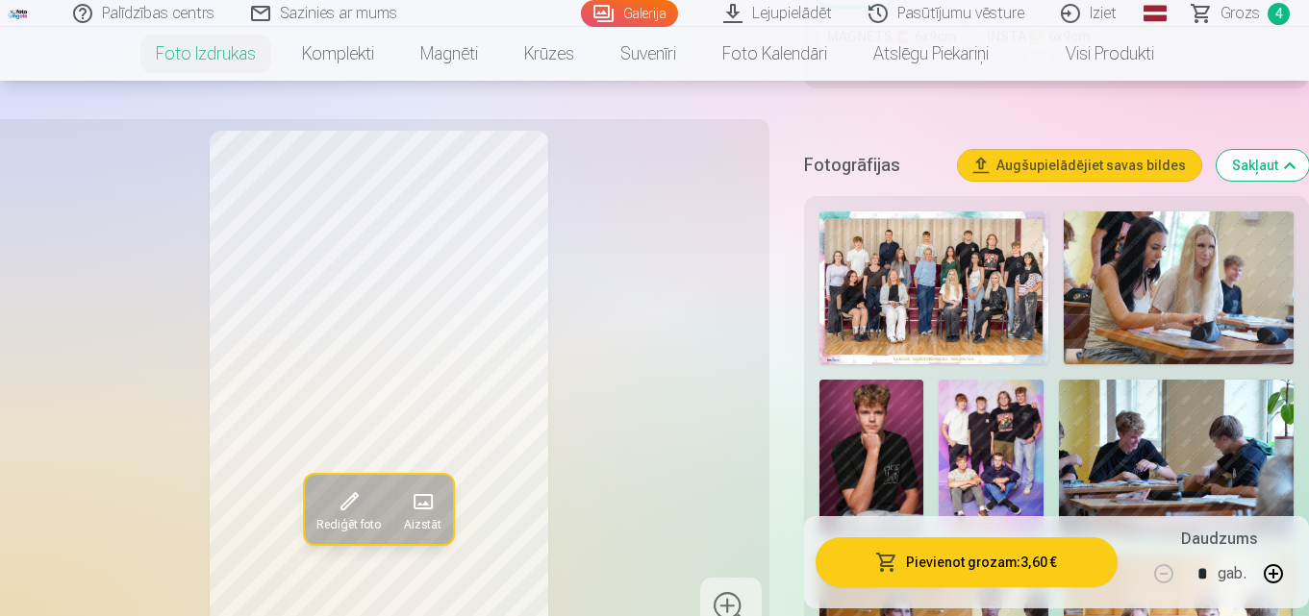
click at [1249, 14] on span "Grozs" at bounding box center [1239, 13] width 39 height 23
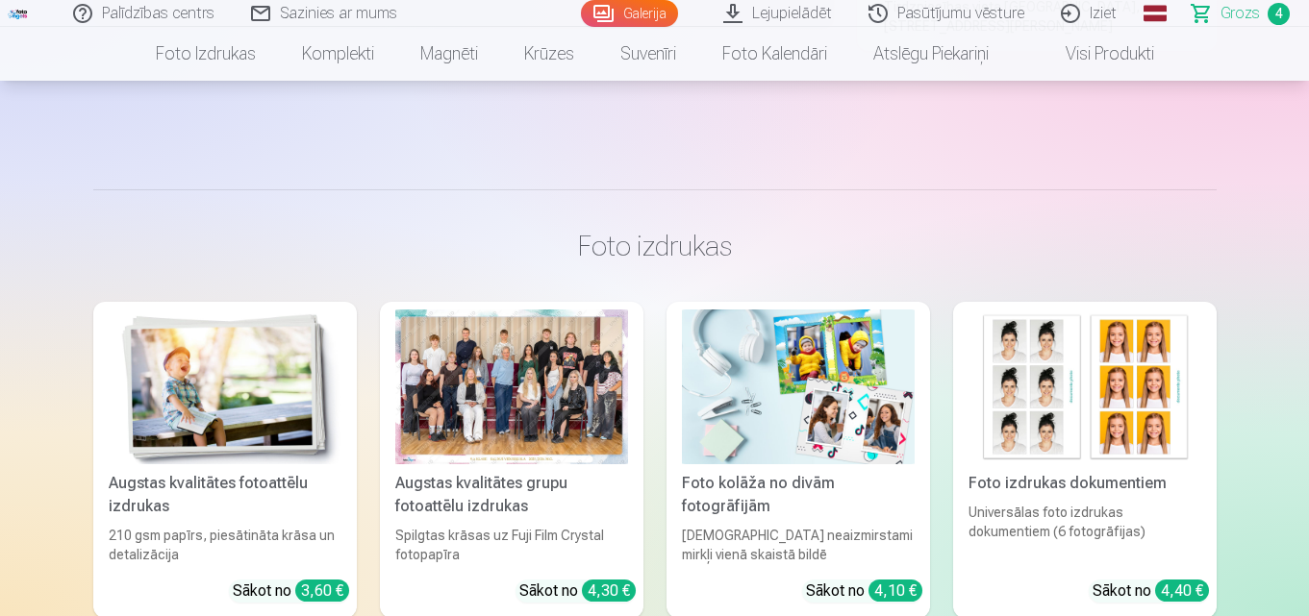
scroll to position [1442, 0]
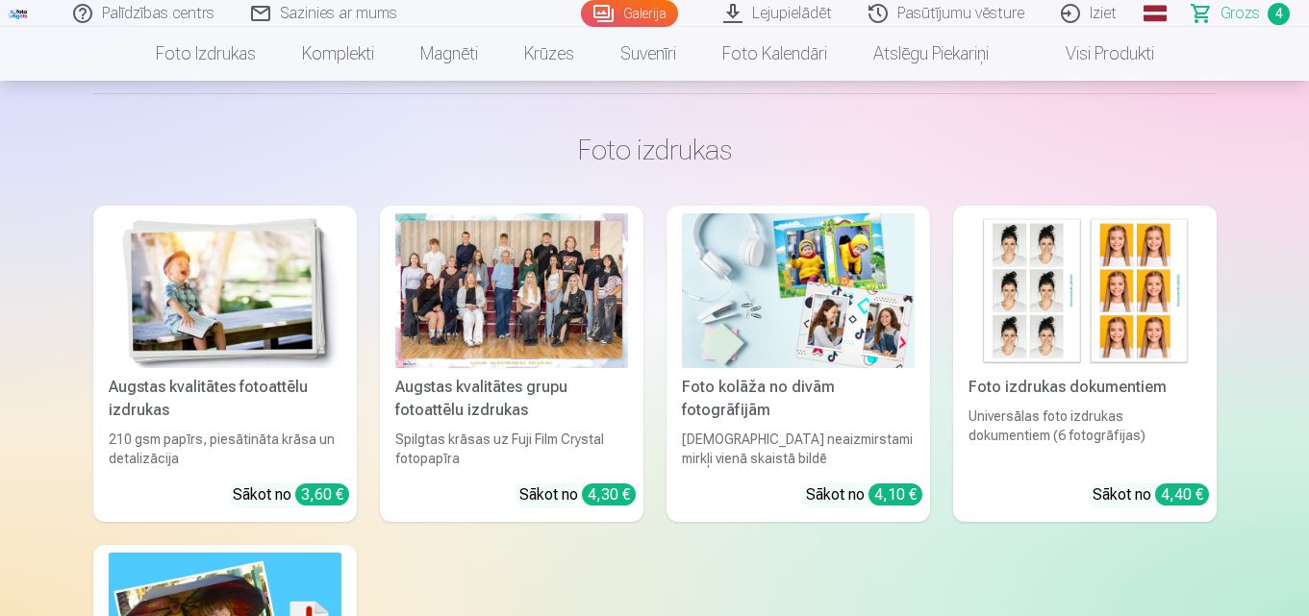
click at [1148, 414] on div "Universālas foto izdrukas dokumentiem (6 fotogrāfijas)" at bounding box center [1085, 438] width 248 height 62
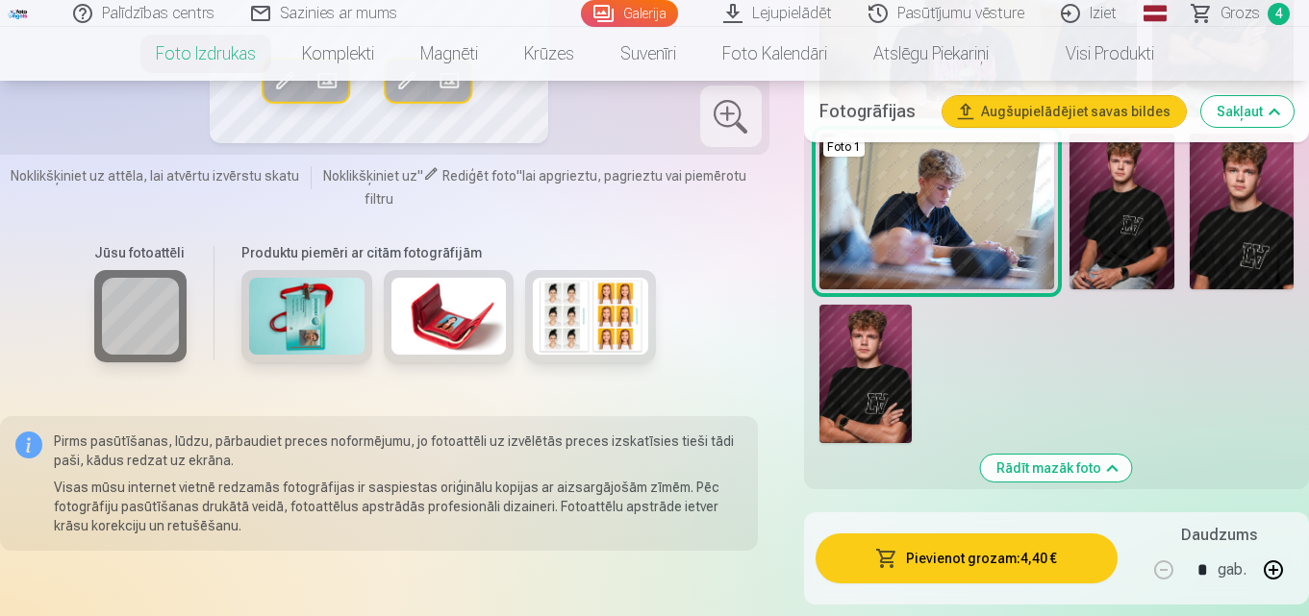
scroll to position [1442, 0]
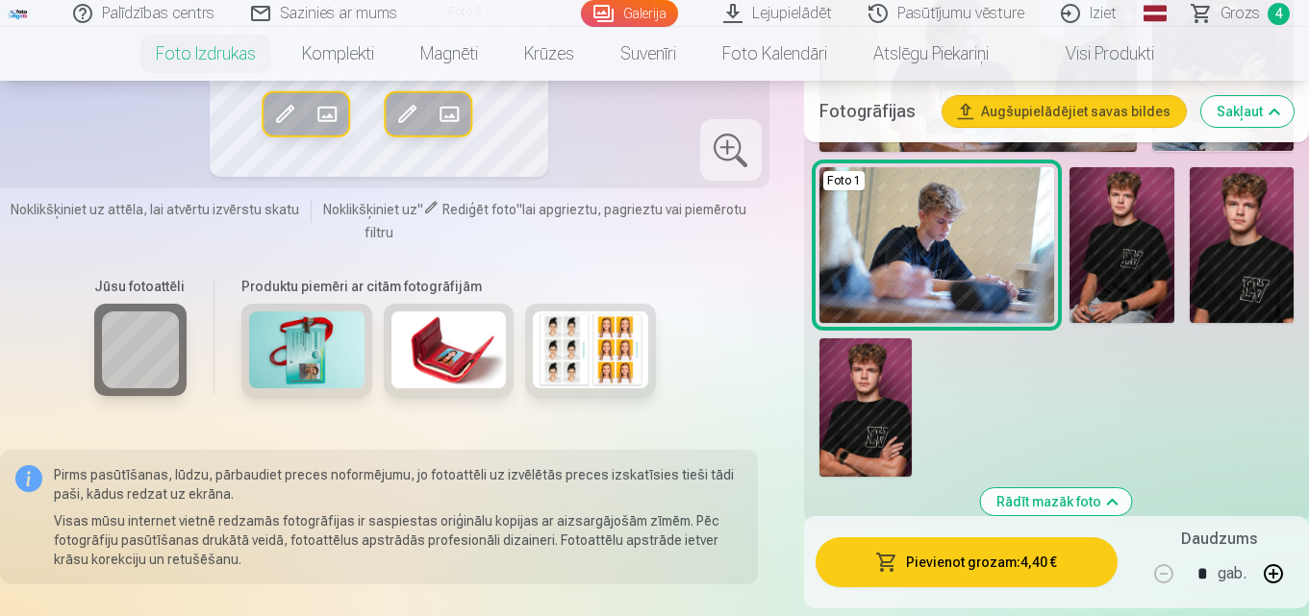
click at [864, 425] on img at bounding box center [865, 407] width 92 height 138
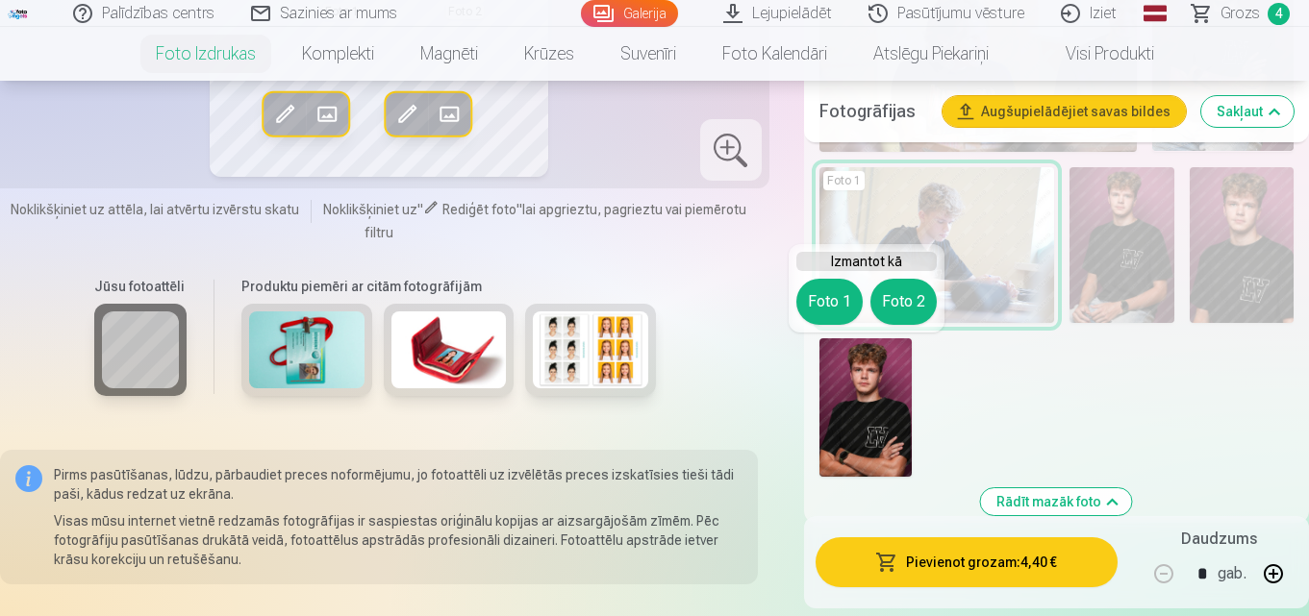
click at [839, 301] on button "Foto 1" at bounding box center [829, 302] width 66 height 46
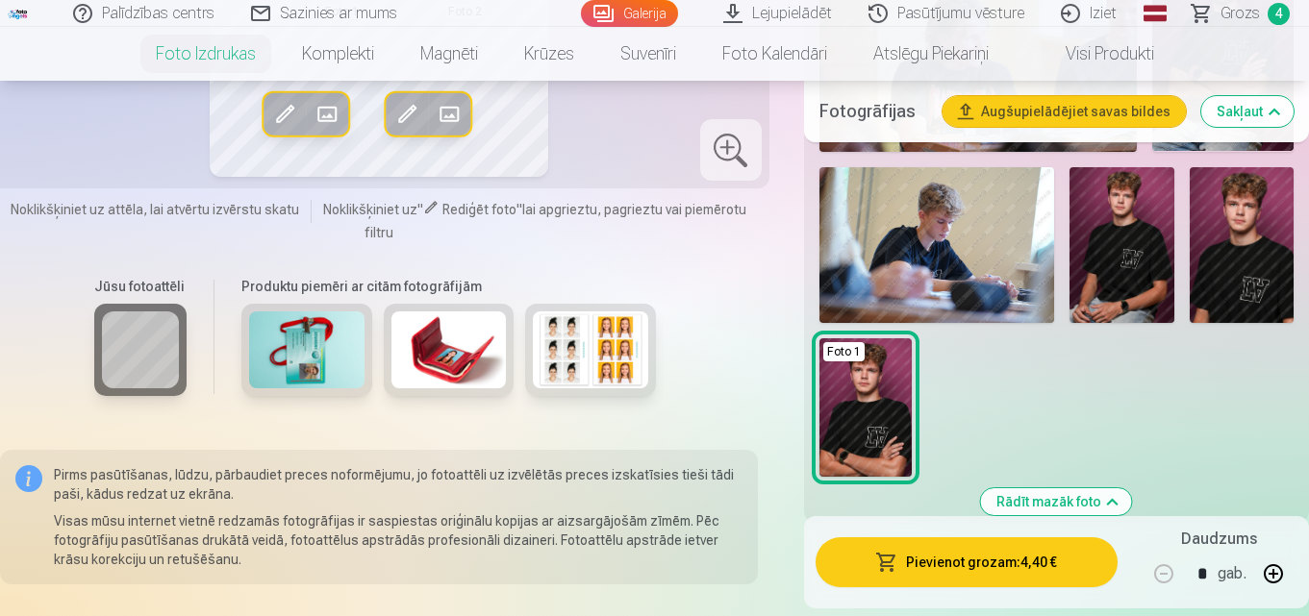
click at [1248, 245] on img at bounding box center [1241, 245] width 105 height 157
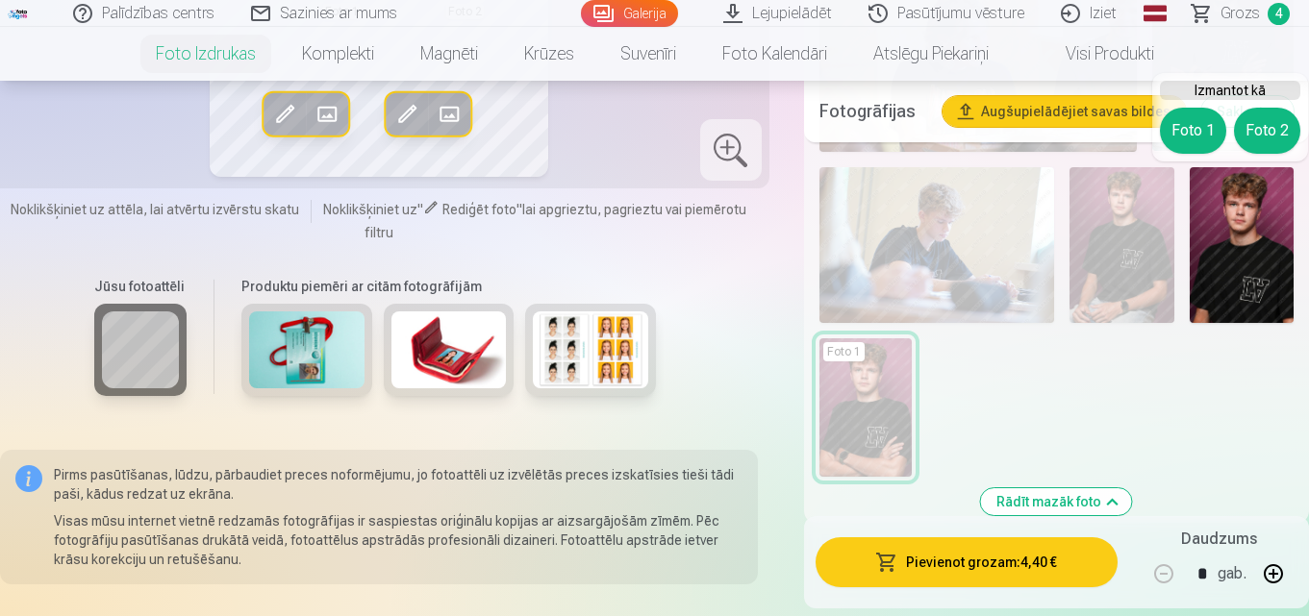
click at [1261, 121] on button "Foto 2" at bounding box center [1267, 131] width 66 height 46
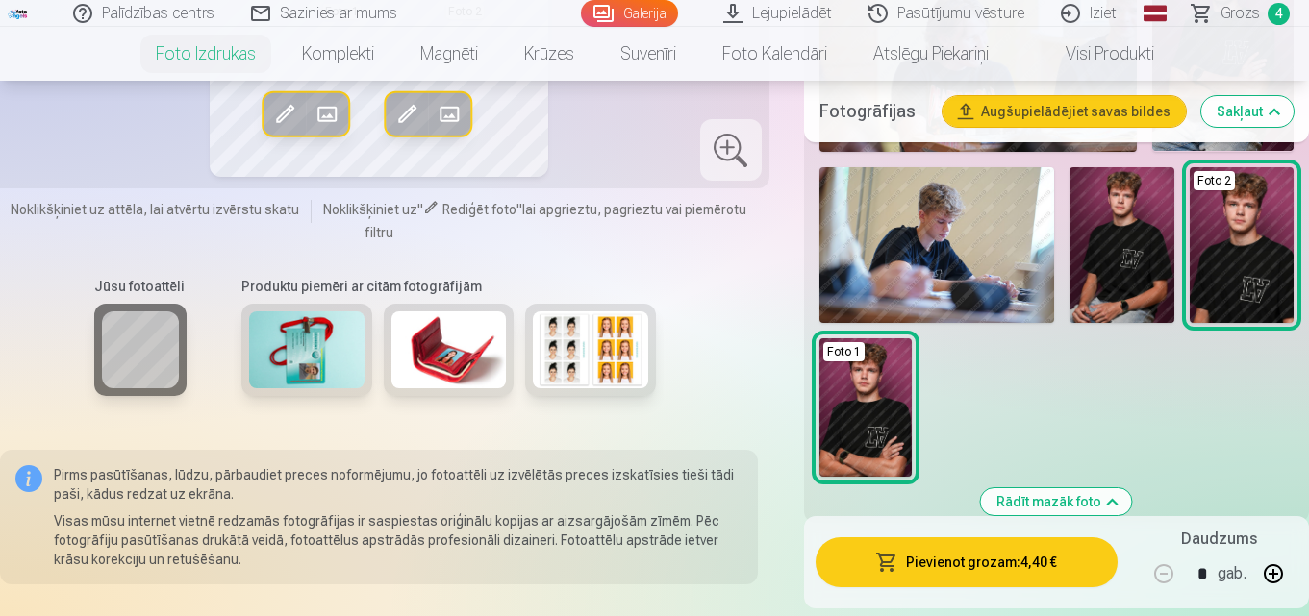
click at [951, 559] on button "Pievienot grozam : 4,40 €" at bounding box center [966, 563] width 302 height 50
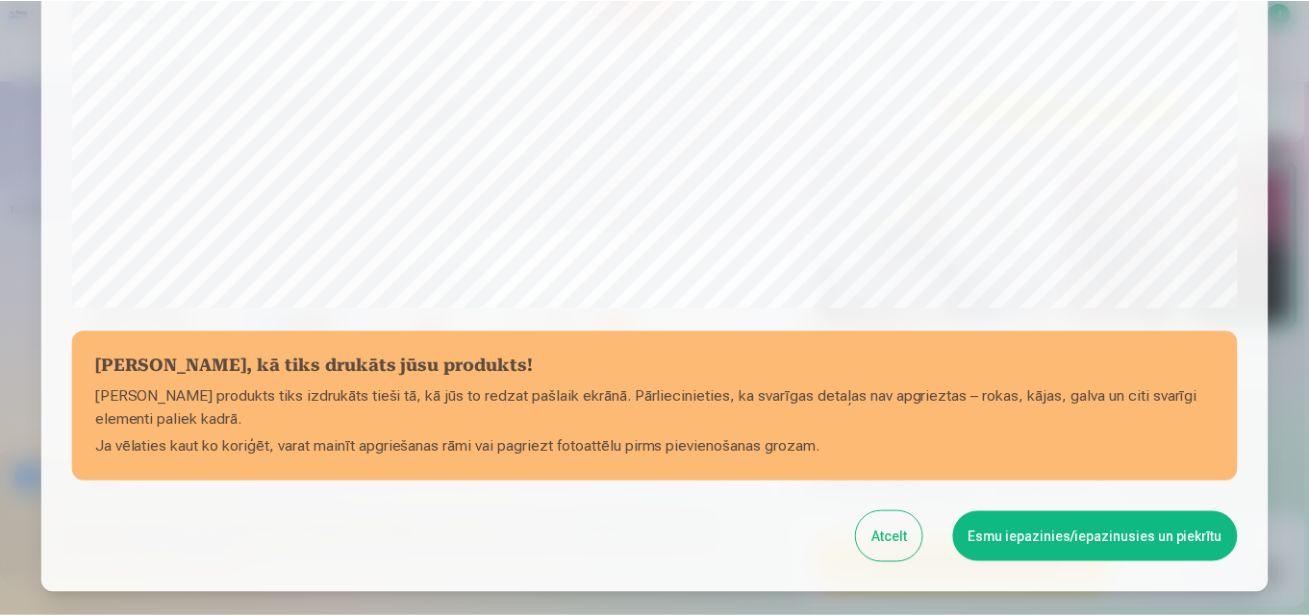
scroll to position [768, 0]
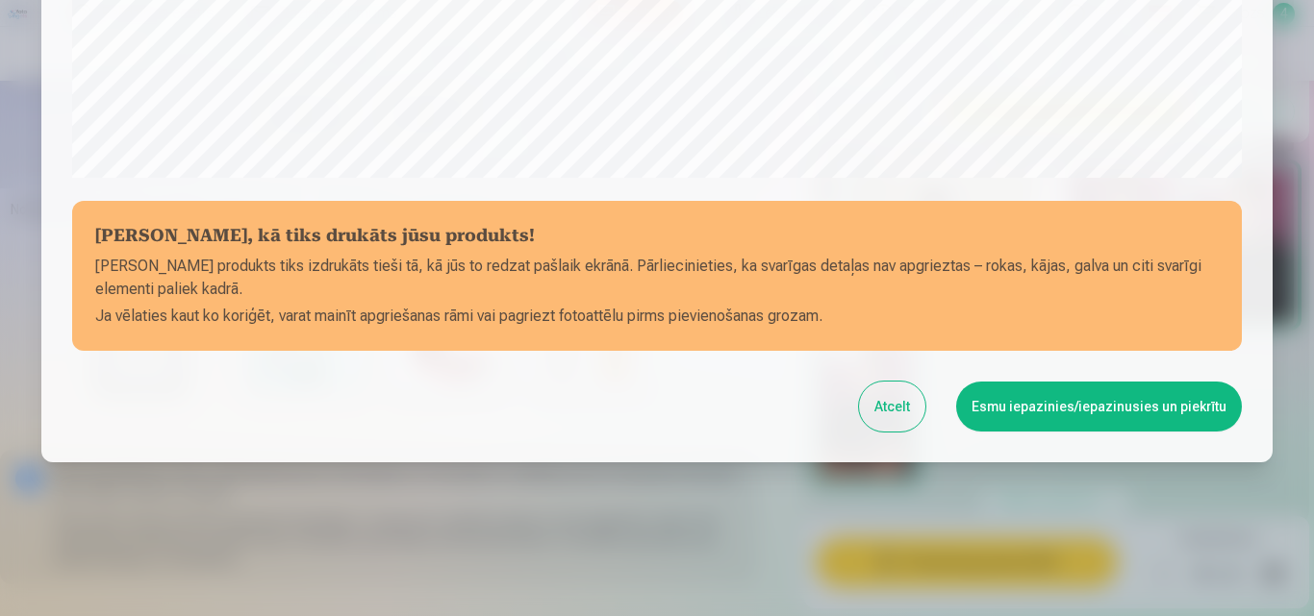
click at [1094, 404] on button "Esmu iepazinies/iepazinusies un piekrītu" at bounding box center [1099, 407] width 286 height 50
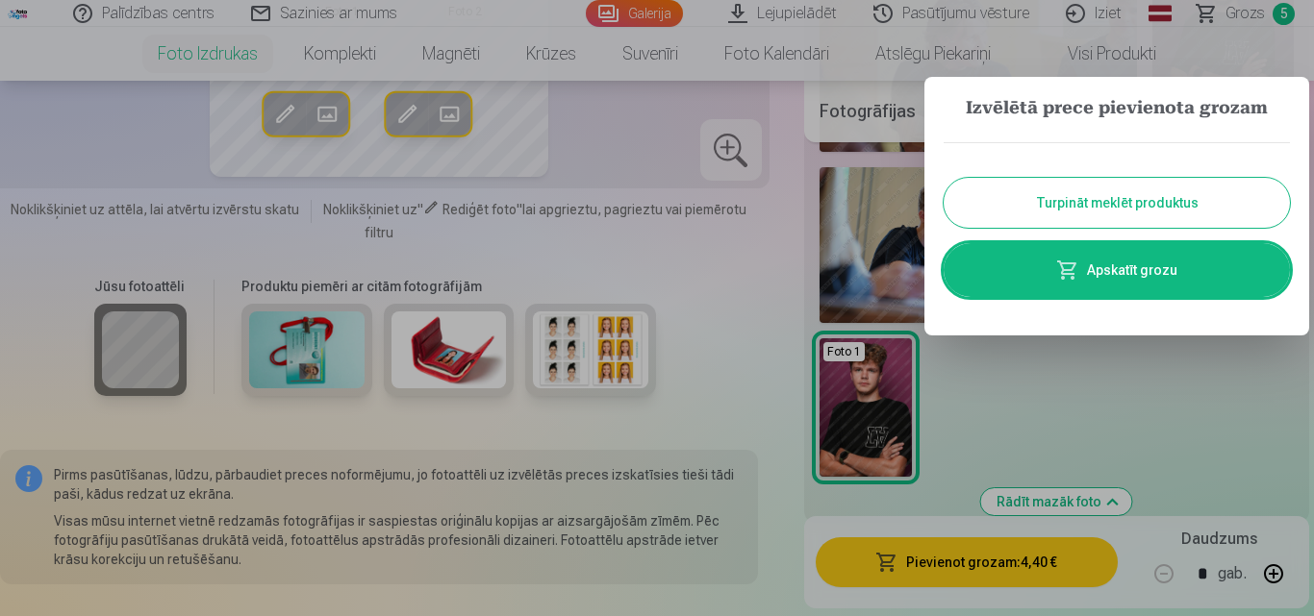
click at [1143, 190] on button "Turpināt meklēt produktus" at bounding box center [1116, 203] width 346 height 50
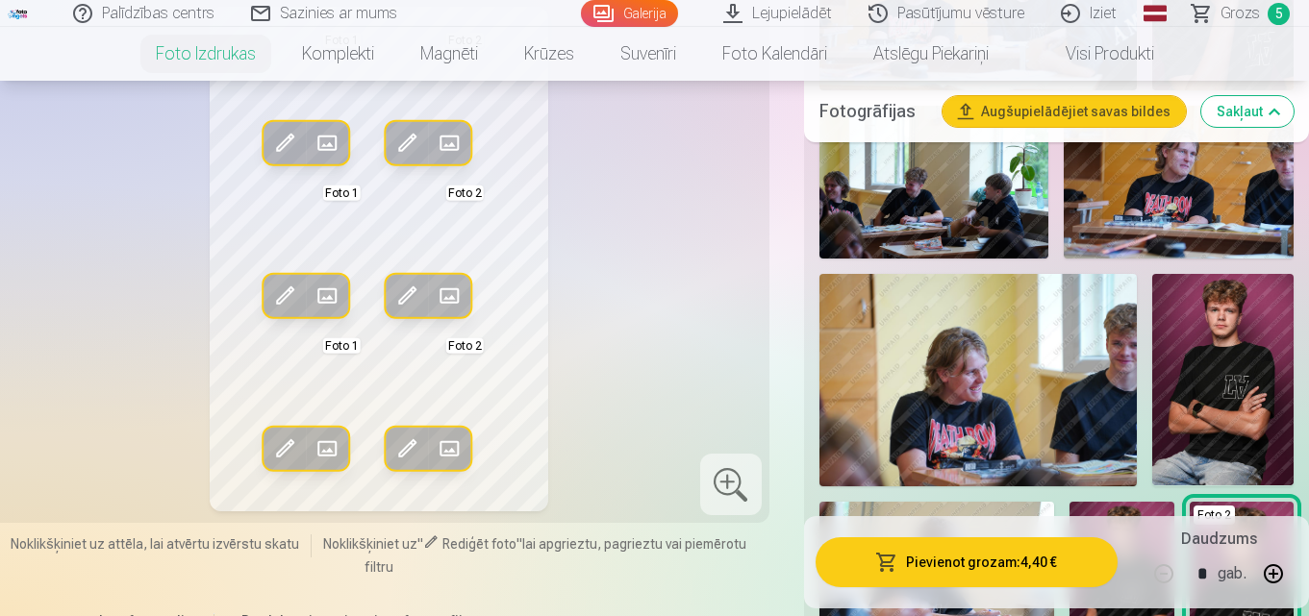
scroll to position [1058, 0]
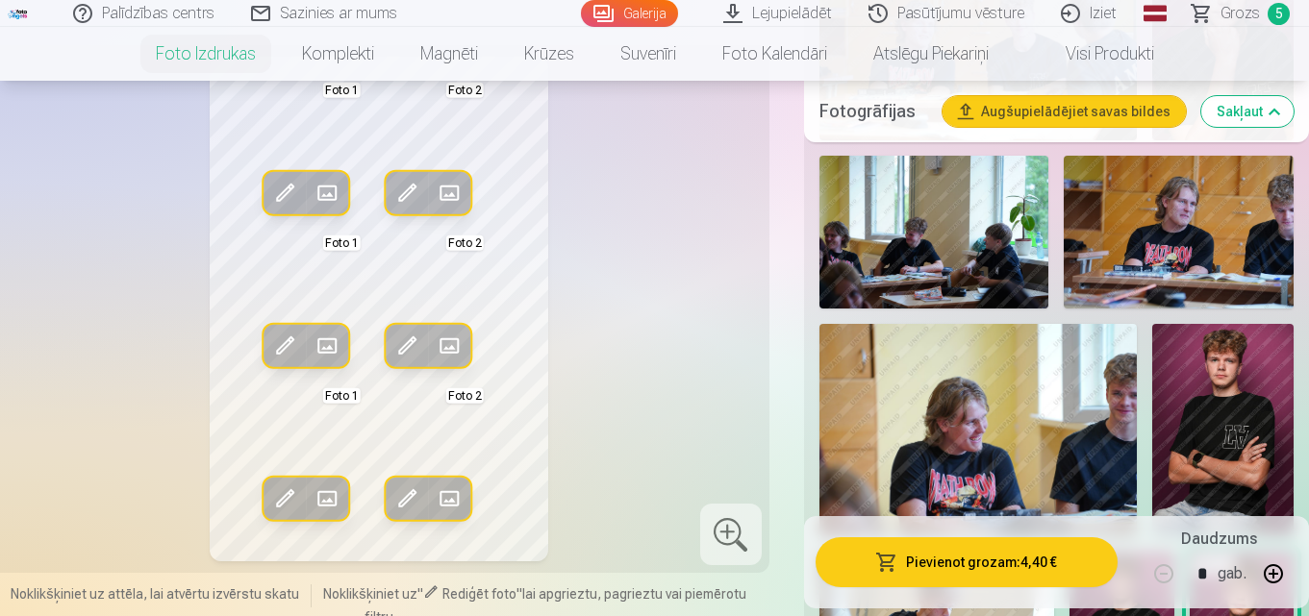
click at [730, 553] on div at bounding box center [731, 535] width 62 height 62
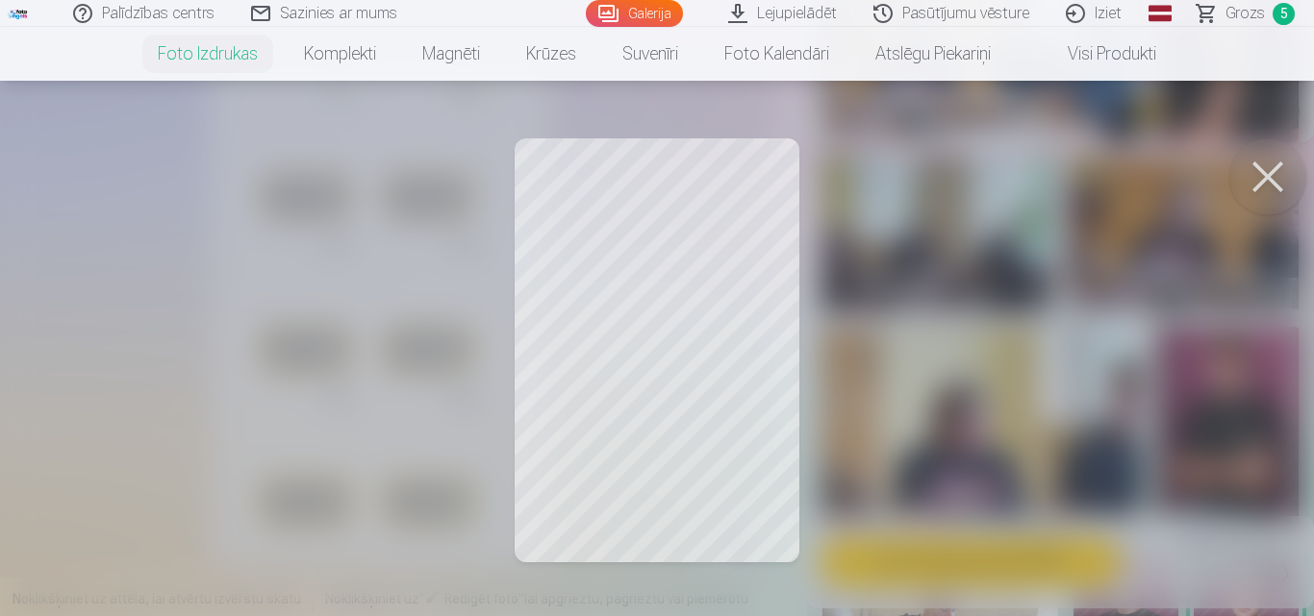
click at [994, 347] on div at bounding box center [657, 308] width 1314 height 616
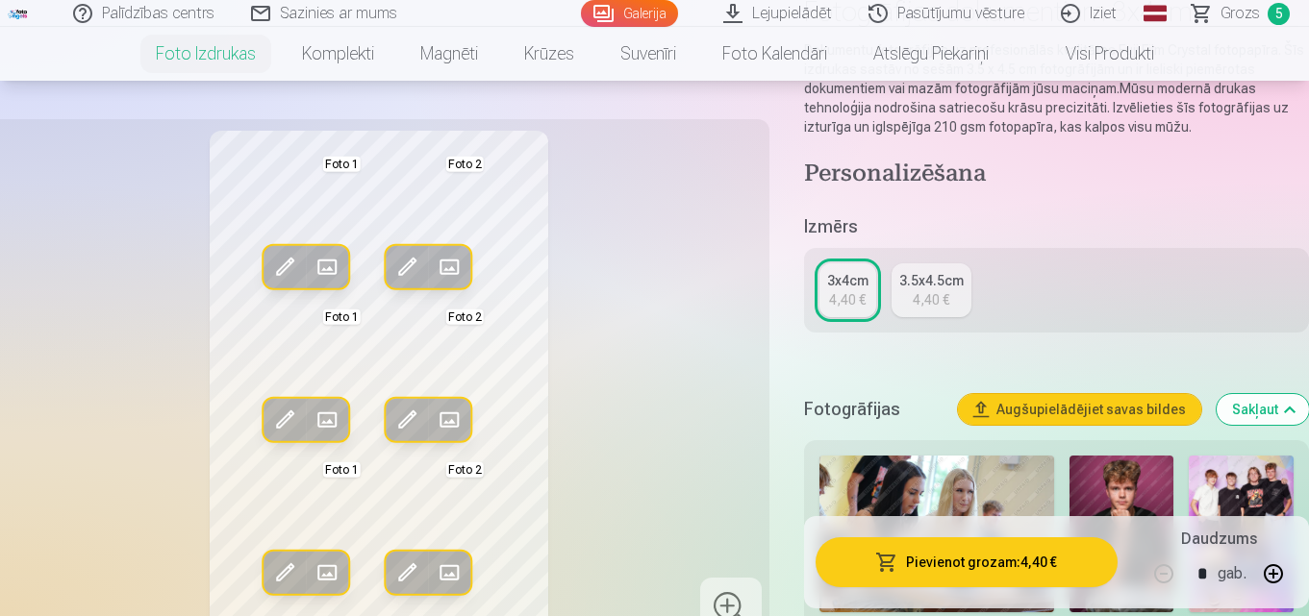
scroll to position [0, 0]
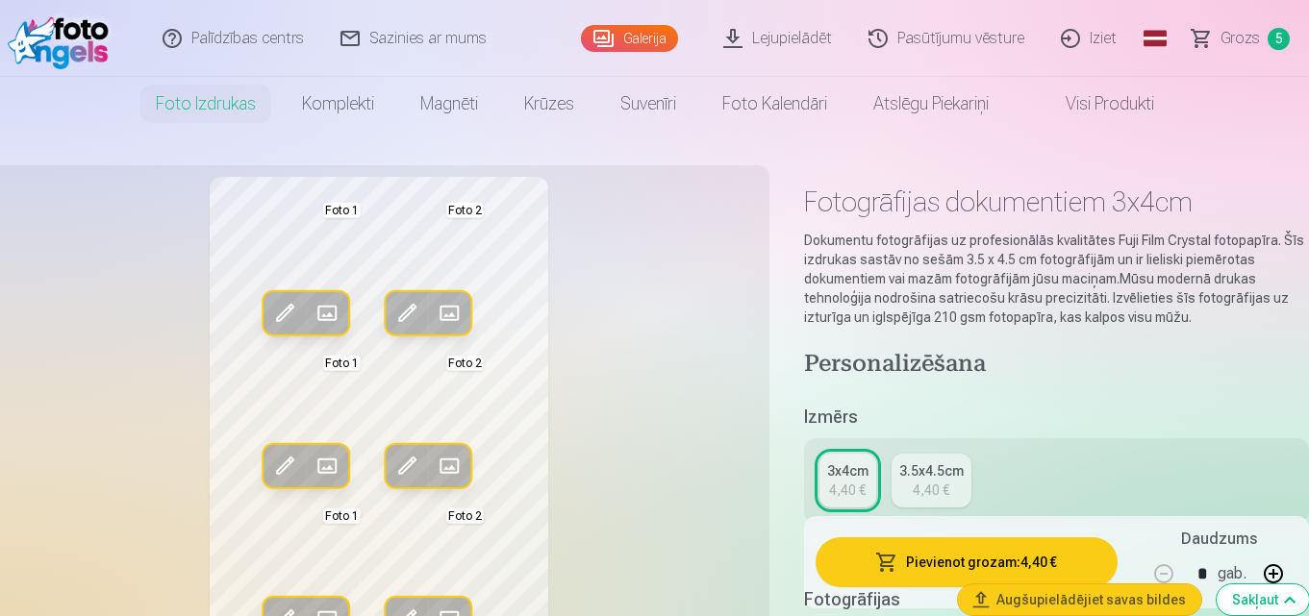
click at [1240, 32] on span "Grozs" at bounding box center [1239, 38] width 39 height 23
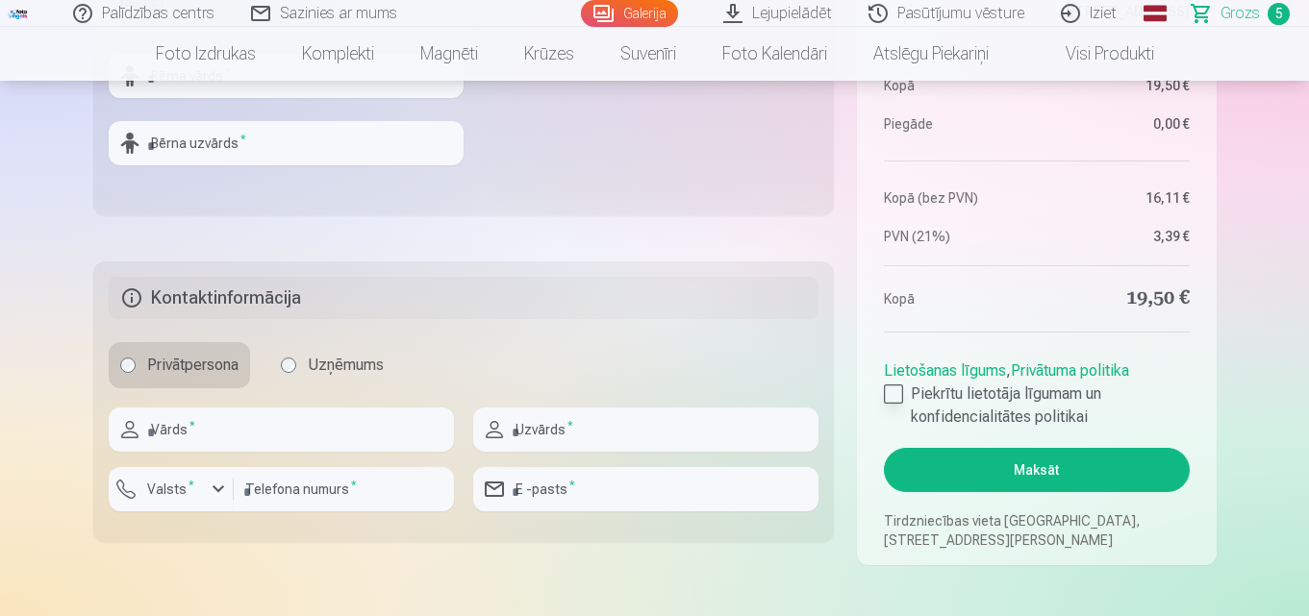
scroll to position [865, 0]
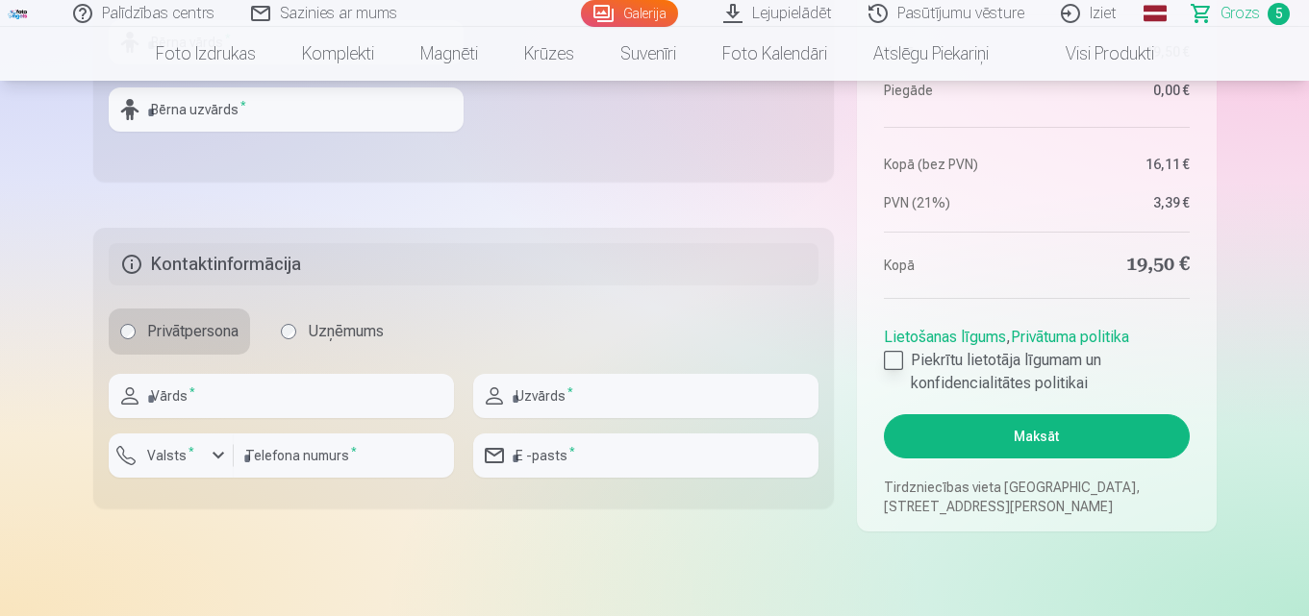
click at [894, 361] on div at bounding box center [893, 360] width 19 height 19
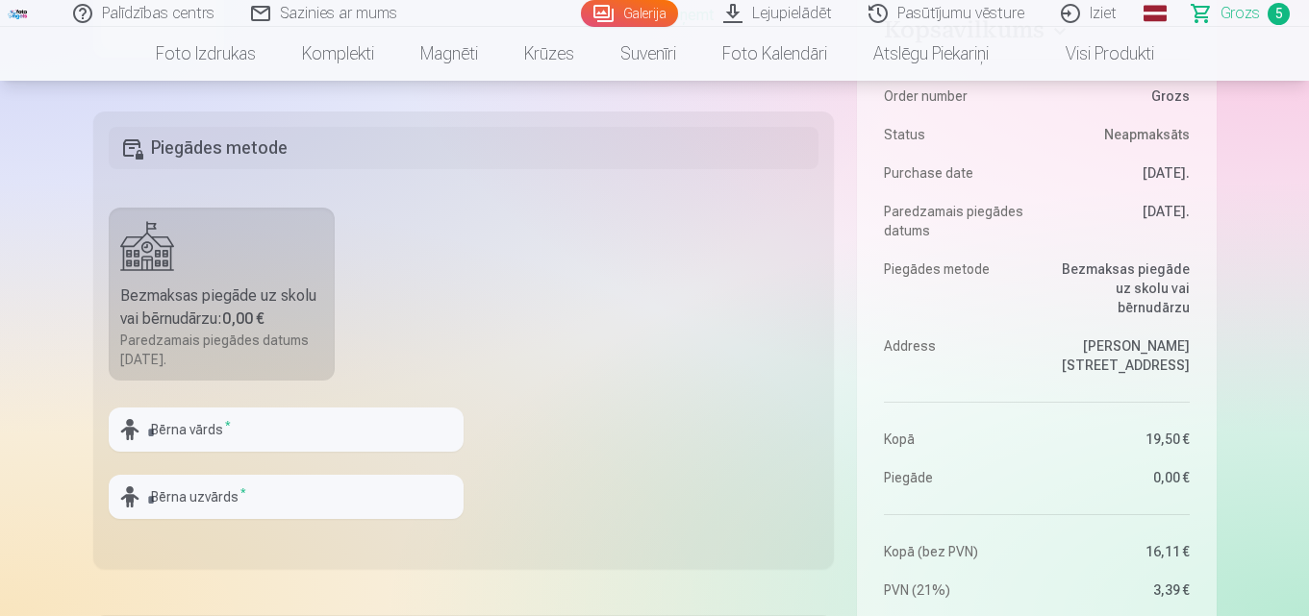
scroll to position [481, 0]
click at [188, 427] on input "text" at bounding box center [286, 427] width 355 height 44
type input "******"
click at [240, 489] on input "text" at bounding box center [286, 494] width 355 height 44
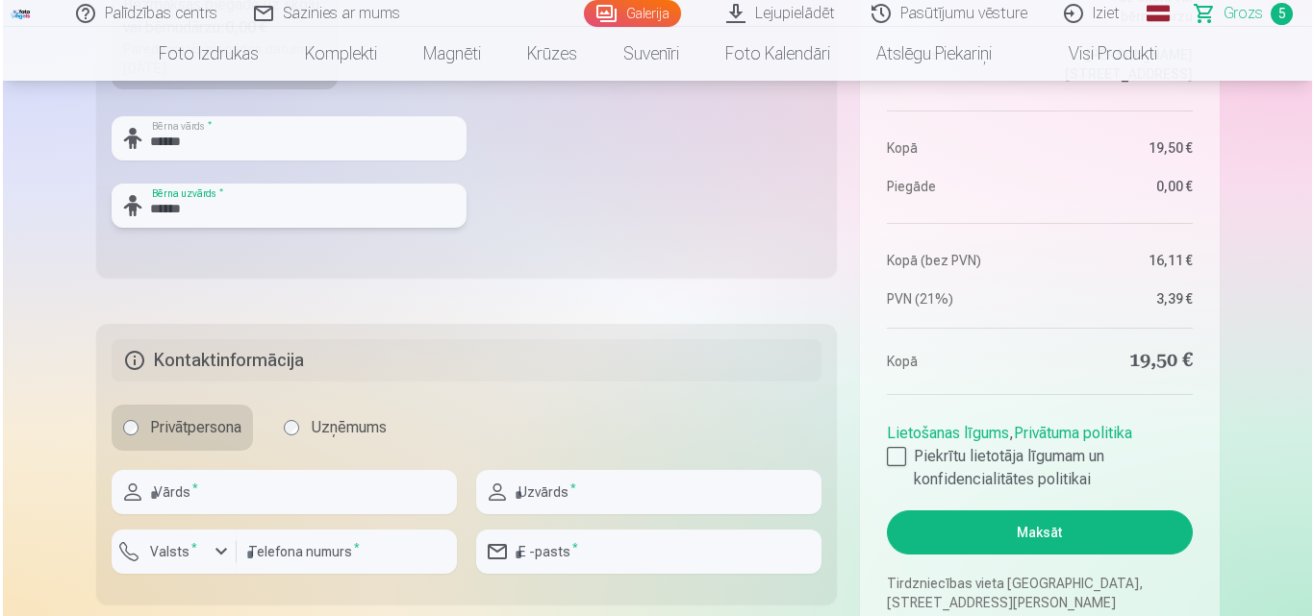
scroll to position [865, 0]
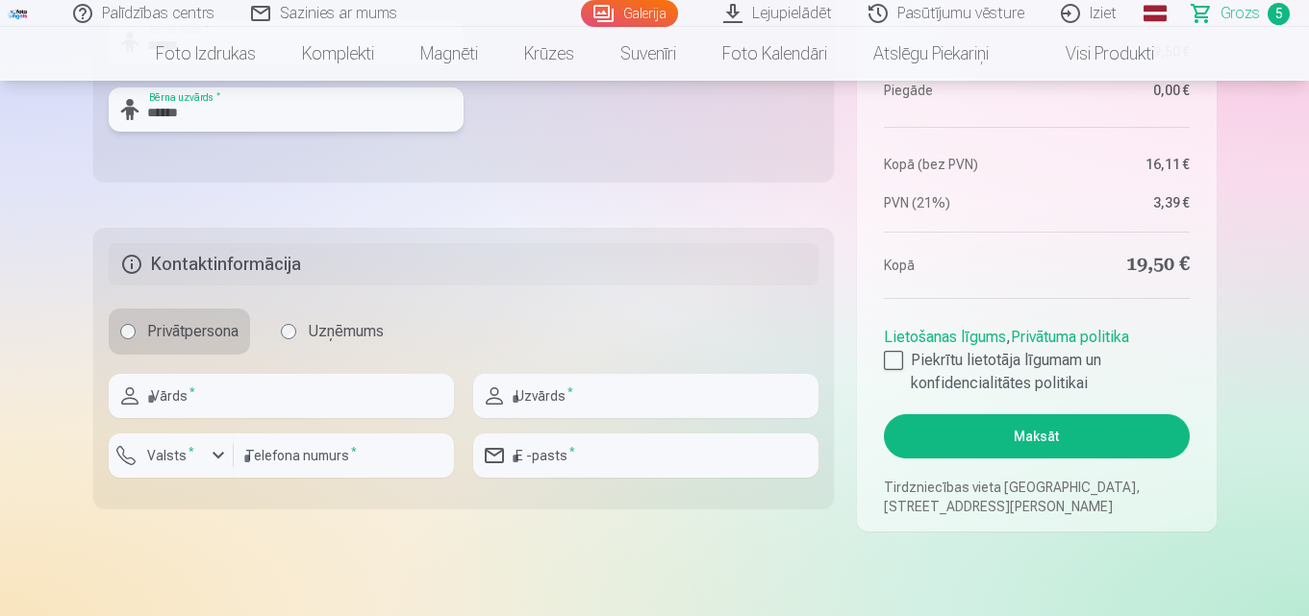
type input "******"
click at [185, 393] on input "text" at bounding box center [281, 396] width 345 height 44
type input "*****"
click at [597, 399] on input "text" at bounding box center [645, 396] width 345 height 44
type input "******"
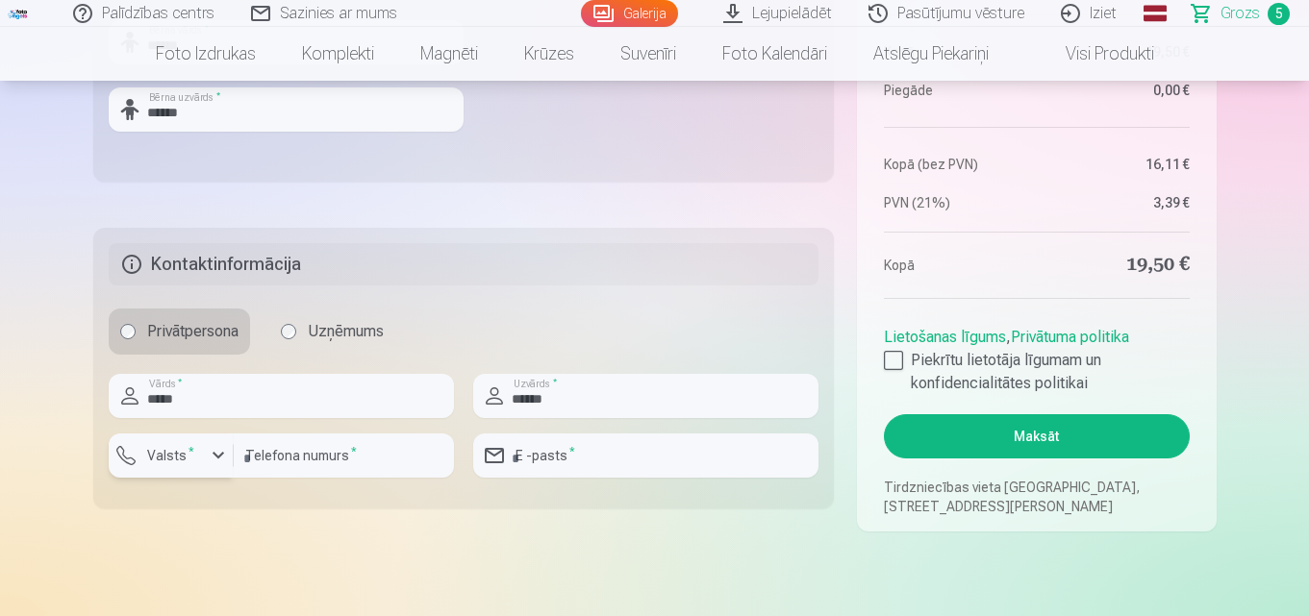
click at [172, 458] on label "Valsts *" at bounding box center [170, 455] width 63 height 19
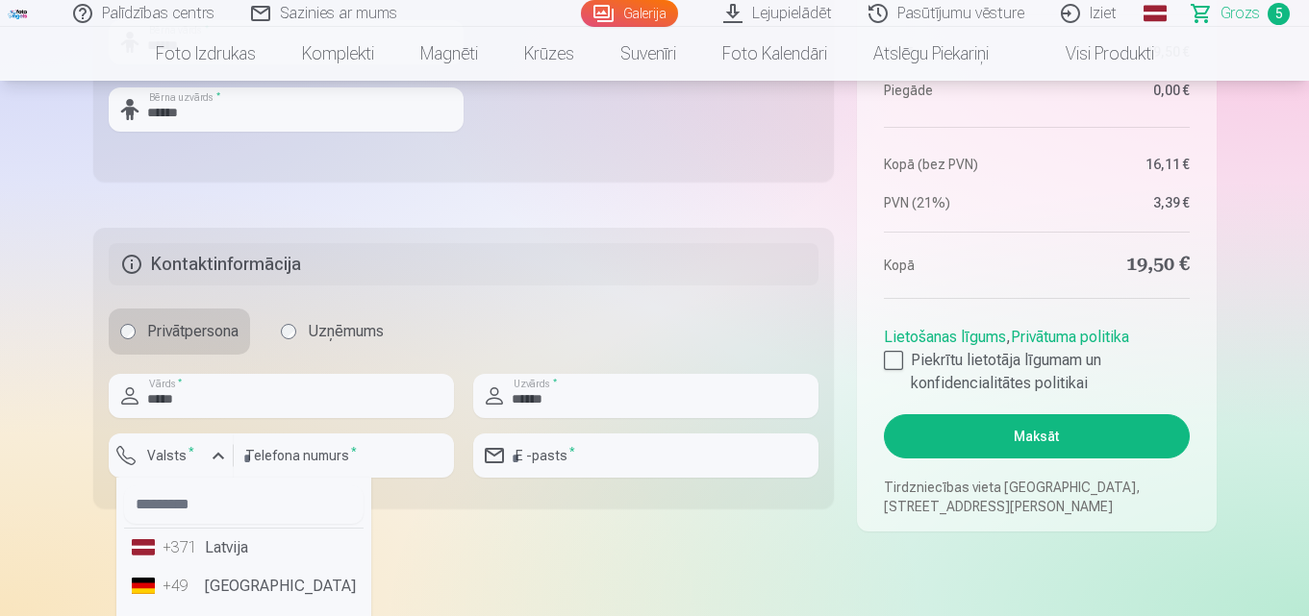
click at [226, 548] on li "+371 Latvija" at bounding box center [243, 548] width 239 height 38
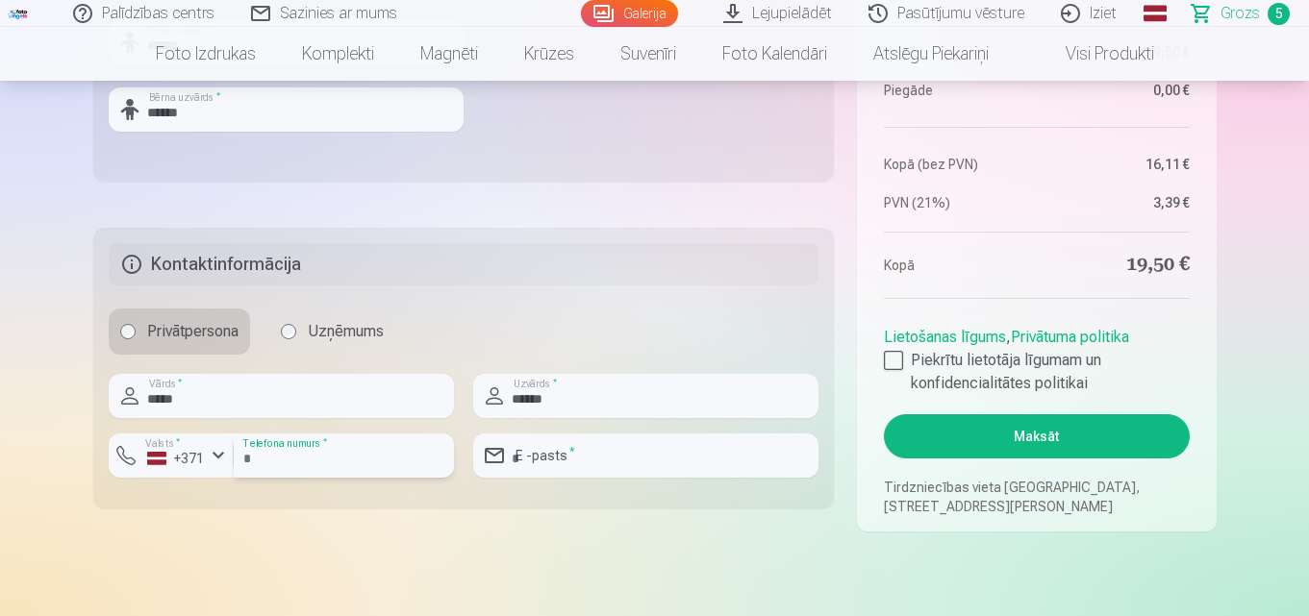
click at [381, 451] on input "number" at bounding box center [344, 456] width 220 height 44
click at [373, 471] on input "number" at bounding box center [344, 456] width 220 height 44
click at [351, 461] on input "number" at bounding box center [344, 456] width 220 height 44
type input "********"
click at [644, 454] on input "email" at bounding box center [645, 456] width 345 height 44
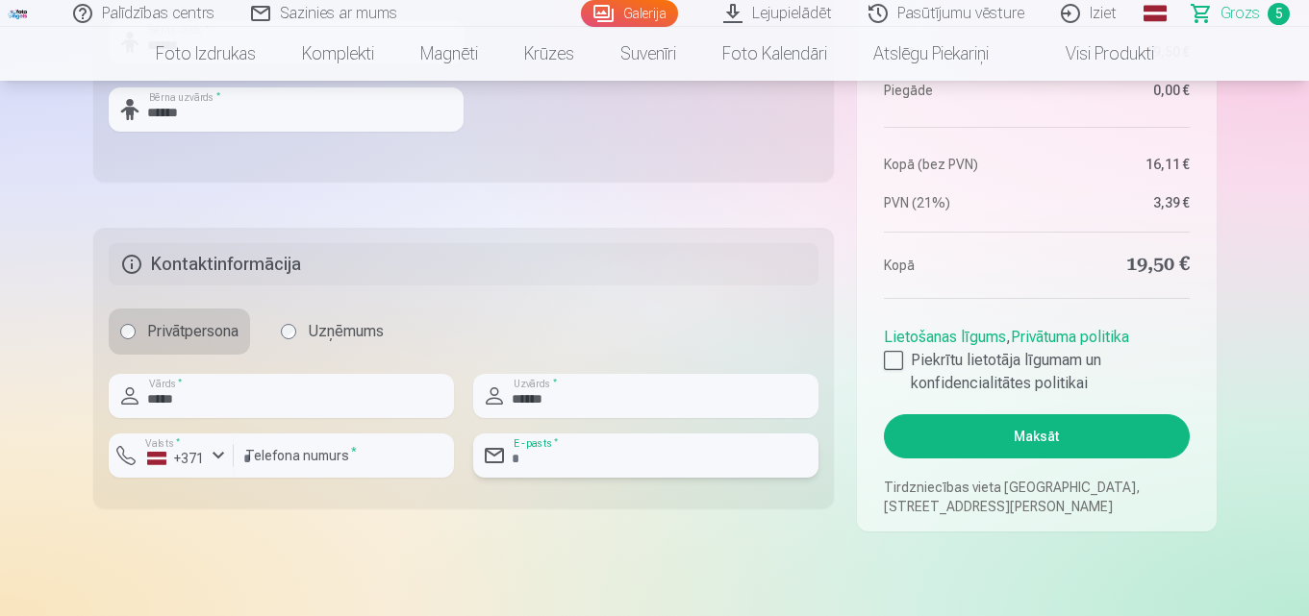
type input "**********"
click at [689, 455] on input "**********" at bounding box center [645, 456] width 345 height 44
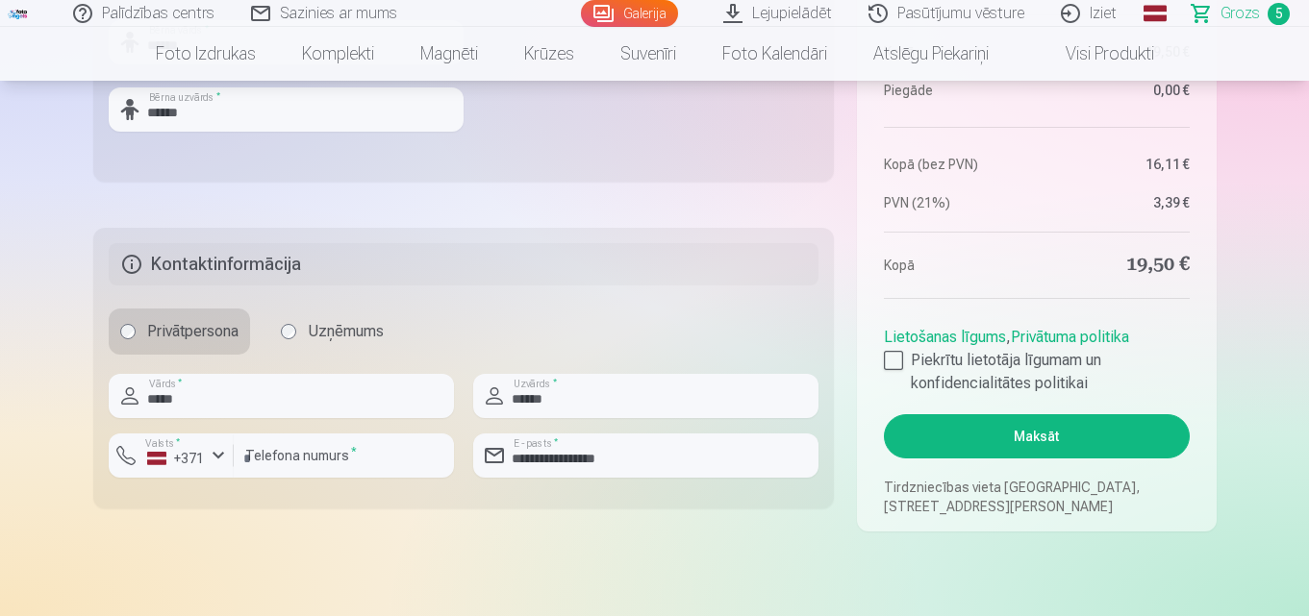
click at [1029, 431] on button "Maksāt" at bounding box center [1036, 436] width 305 height 44
